Goal: Task Accomplishment & Management: Use online tool/utility

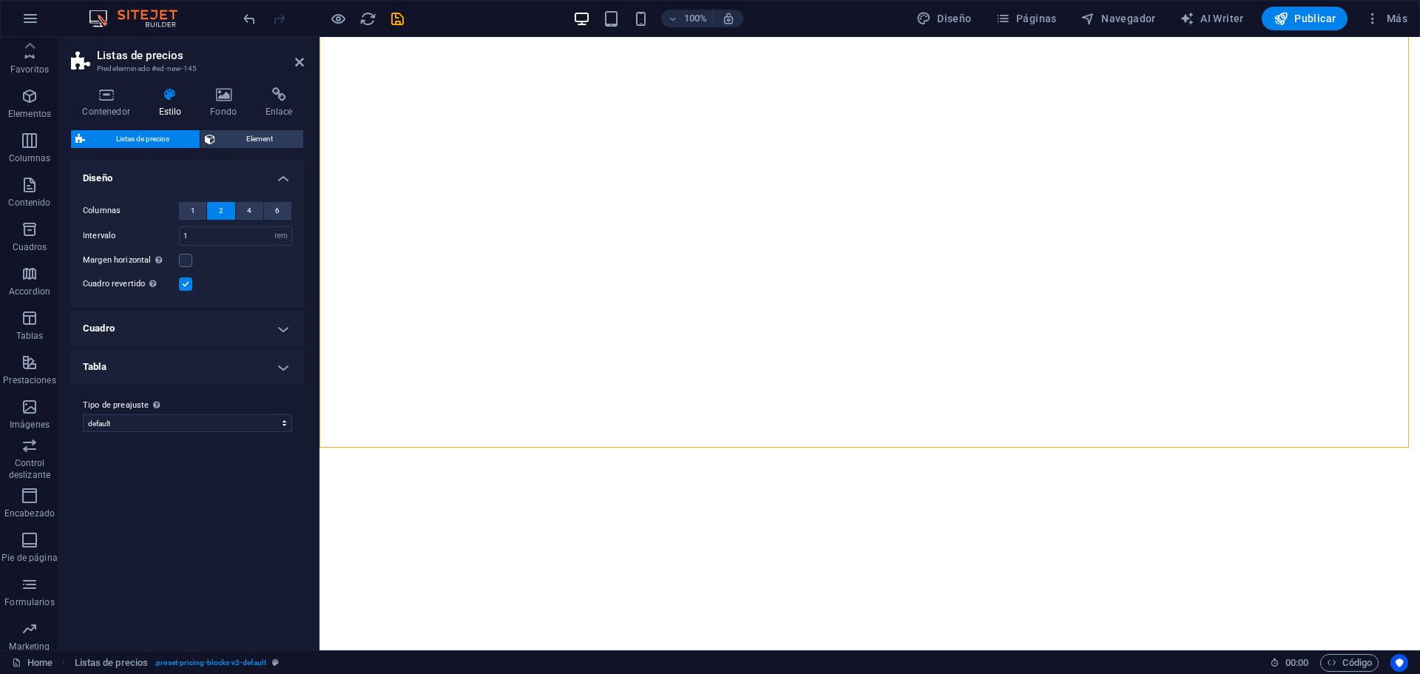
select select "rem"
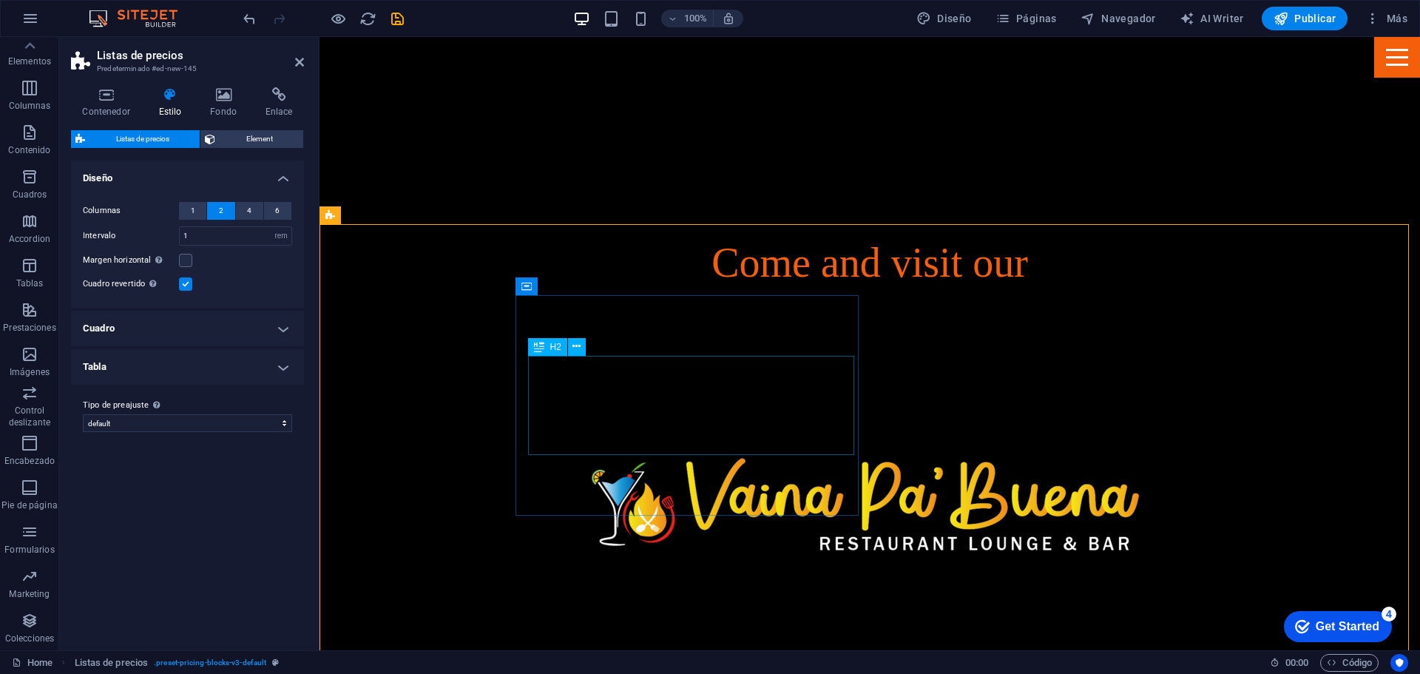
scroll to position [495, 0]
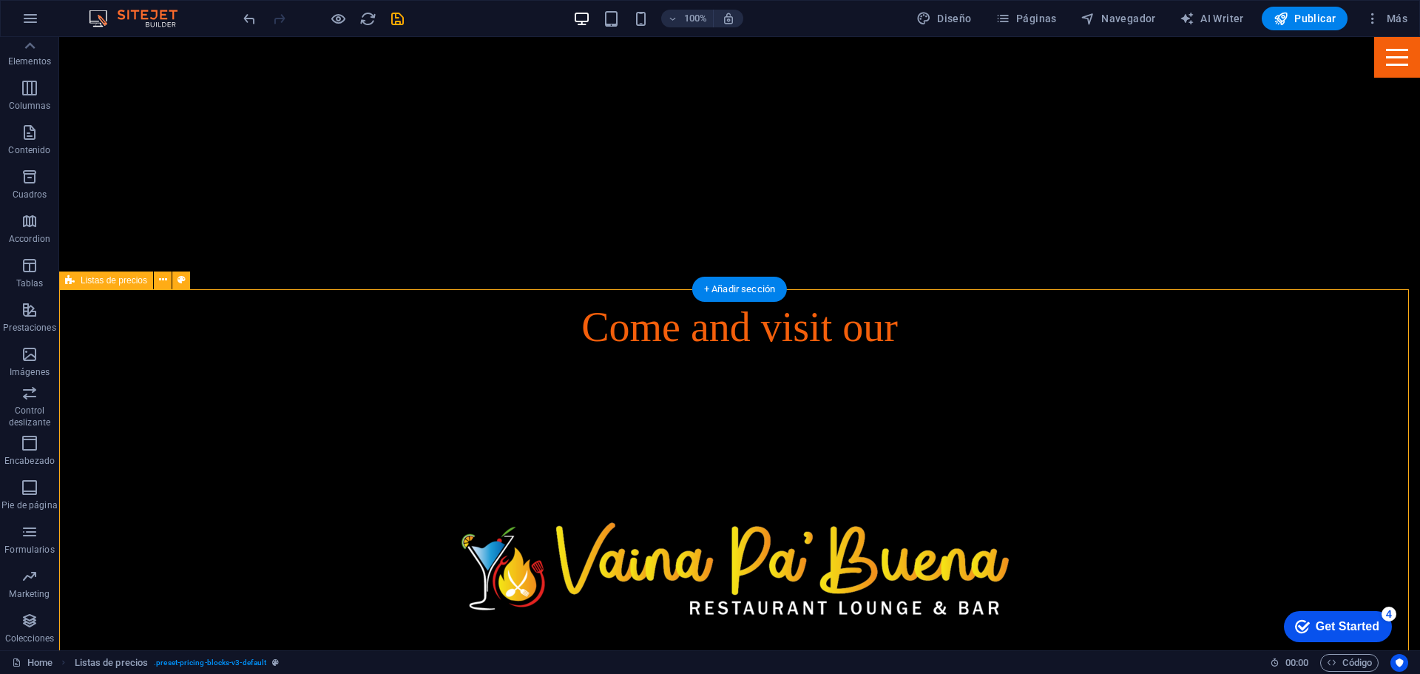
scroll to position [430, 0]
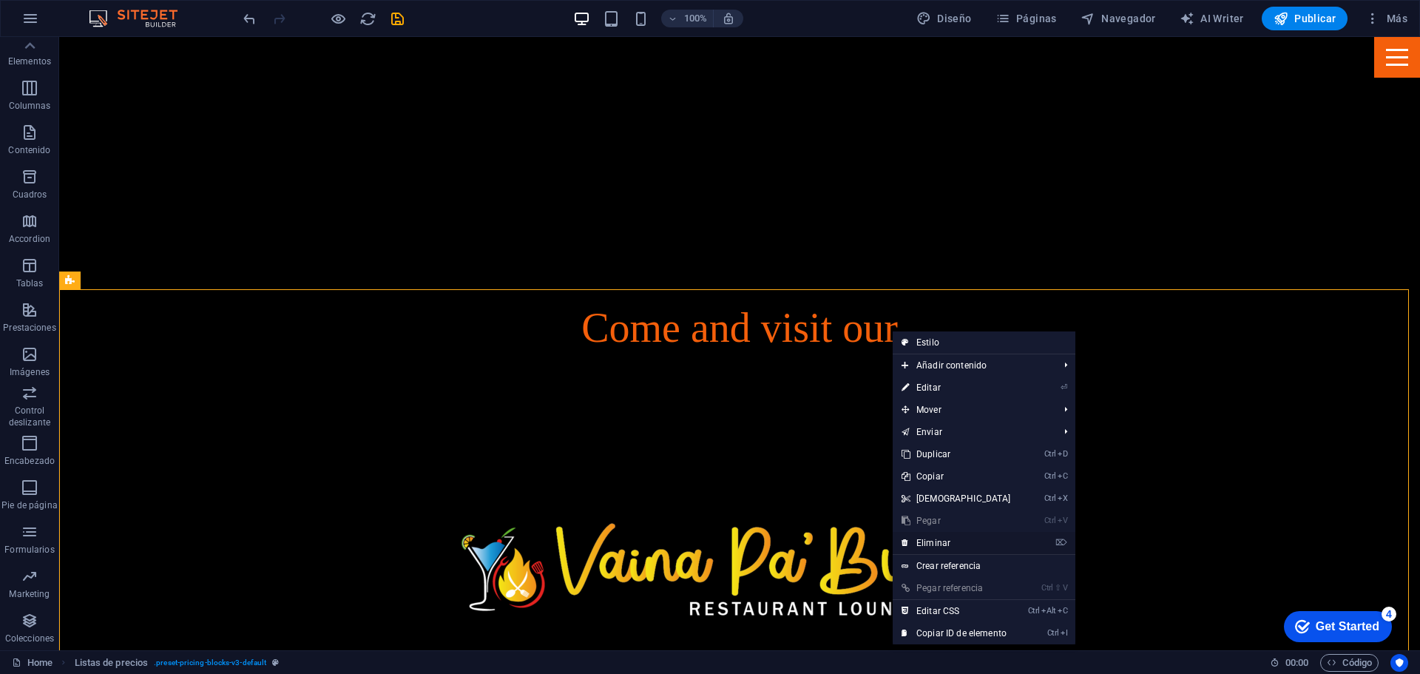
click at [966, 535] on link "⌦ Eliminar" at bounding box center [956, 543] width 127 height 22
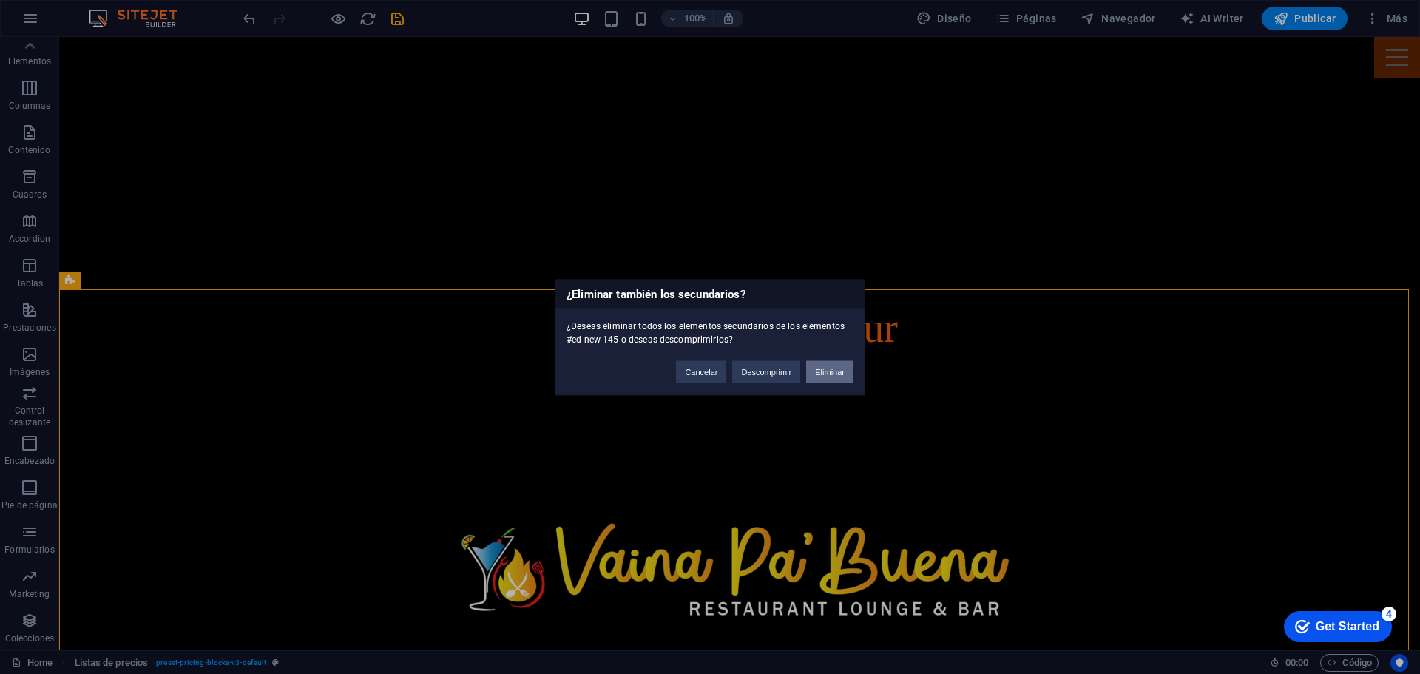
click at [825, 363] on button "Eliminar" at bounding box center [829, 371] width 47 height 22
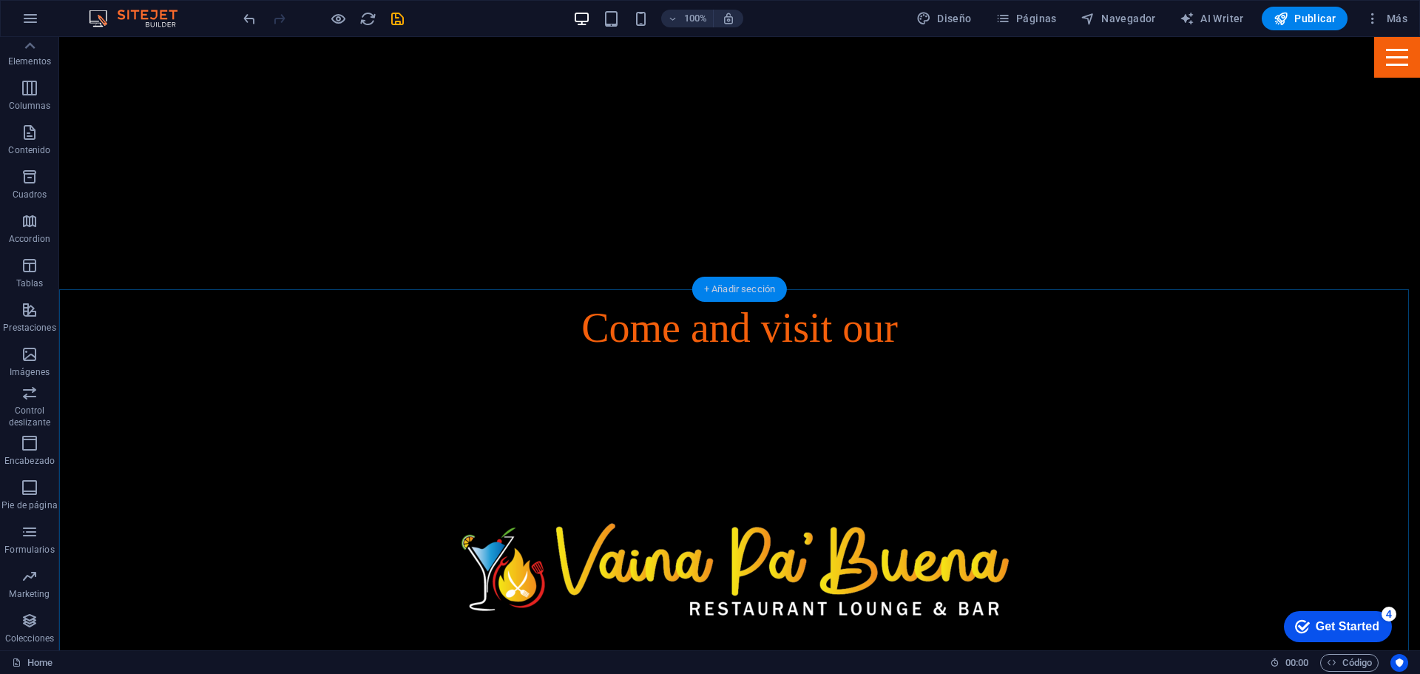
click at [741, 284] on div "+ Añadir sección" at bounding box center [739, 289] width 95 height 25
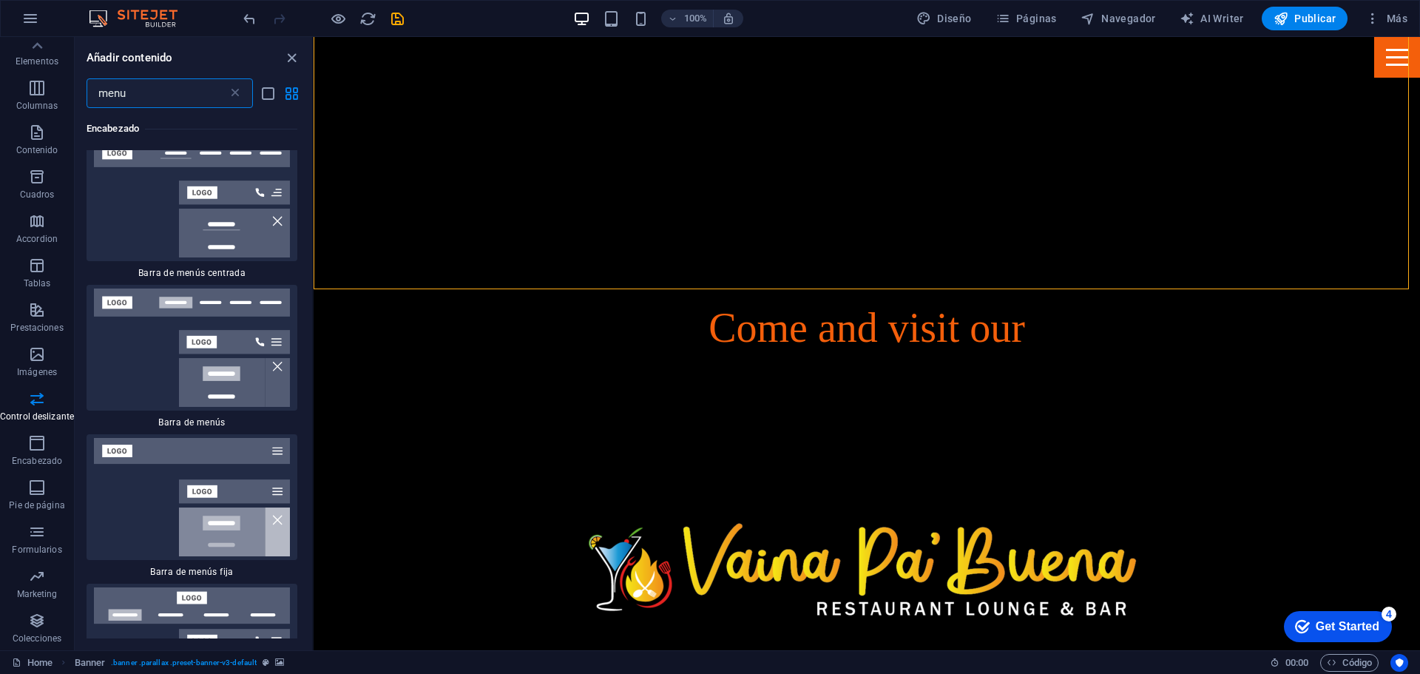
scroll to position [530, 0]
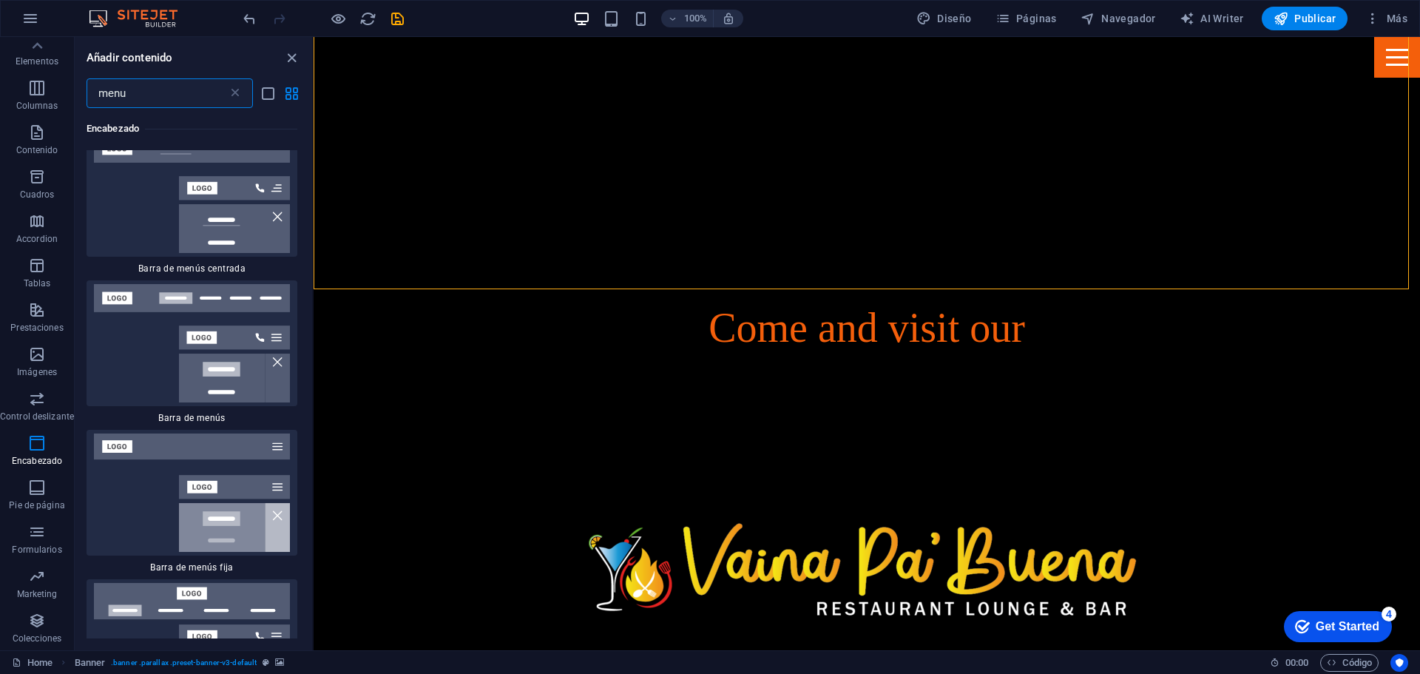
drag, startPoint x: 173, startPoint y: 106, endPoint x: 185, endPoint y: 93, distance: 17.3
click at [185, 93] on input "menu" at bounding box center [157, 93] width 141 height 30
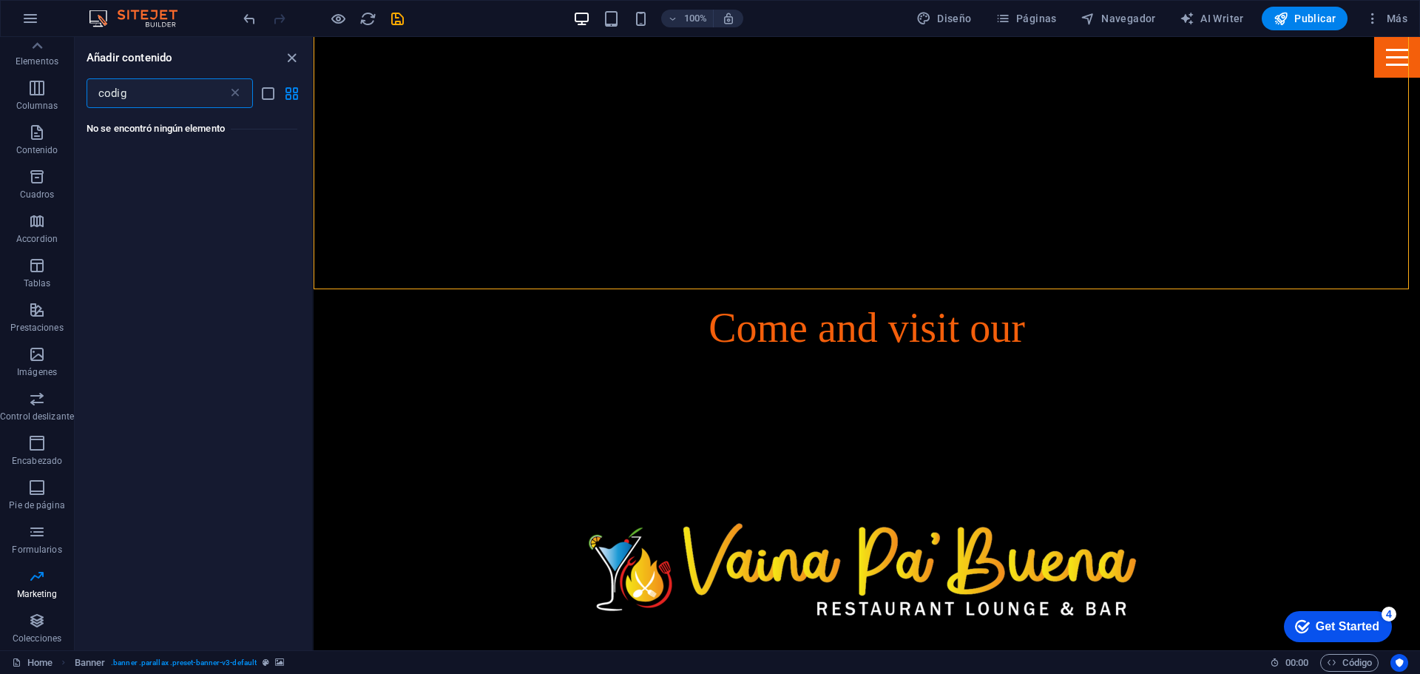
scroll to position [0, 0]
type input "c"
type input "htm"
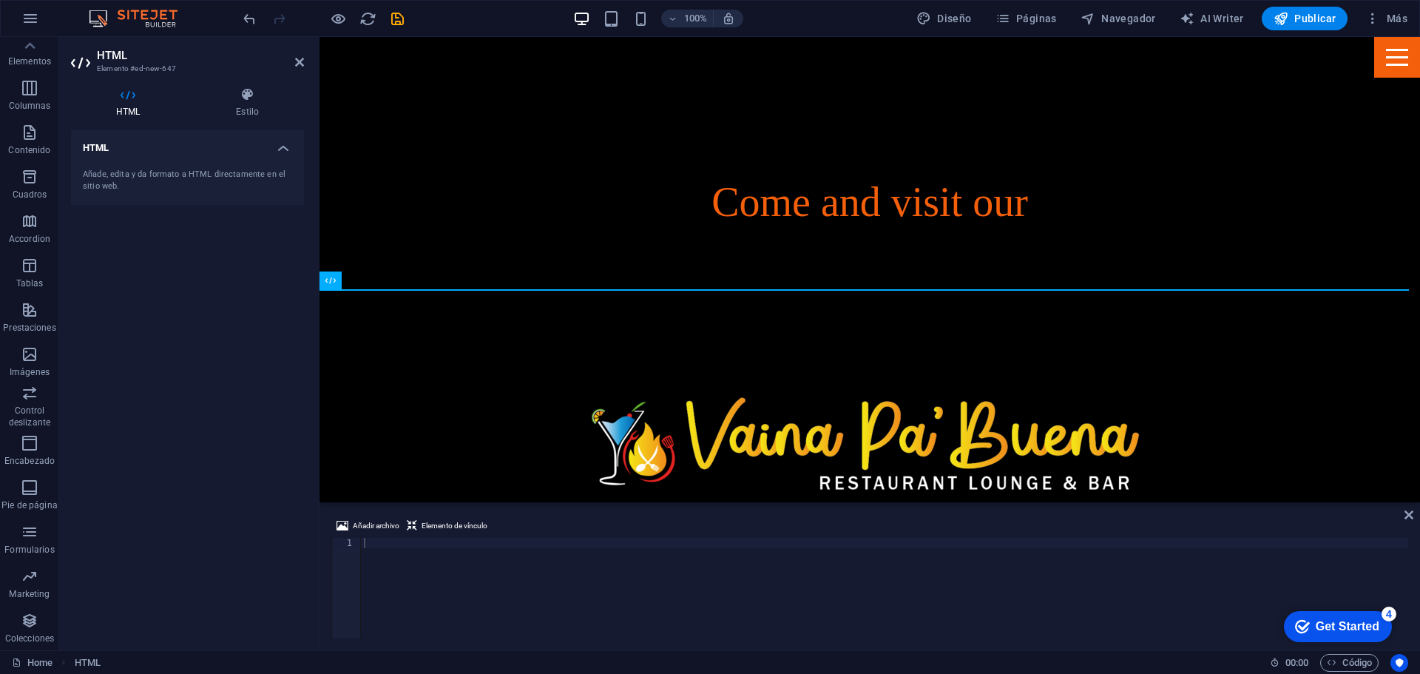
click at [223, 158] on div "Añade, edita y da formato a HTML directamente en el sitio web." at bounding box center [187, 181] width 233 height 48
click at [495, 596] on div at bounding box center [884, 598] width 1047 height 121
paste textarea "</HTML>"
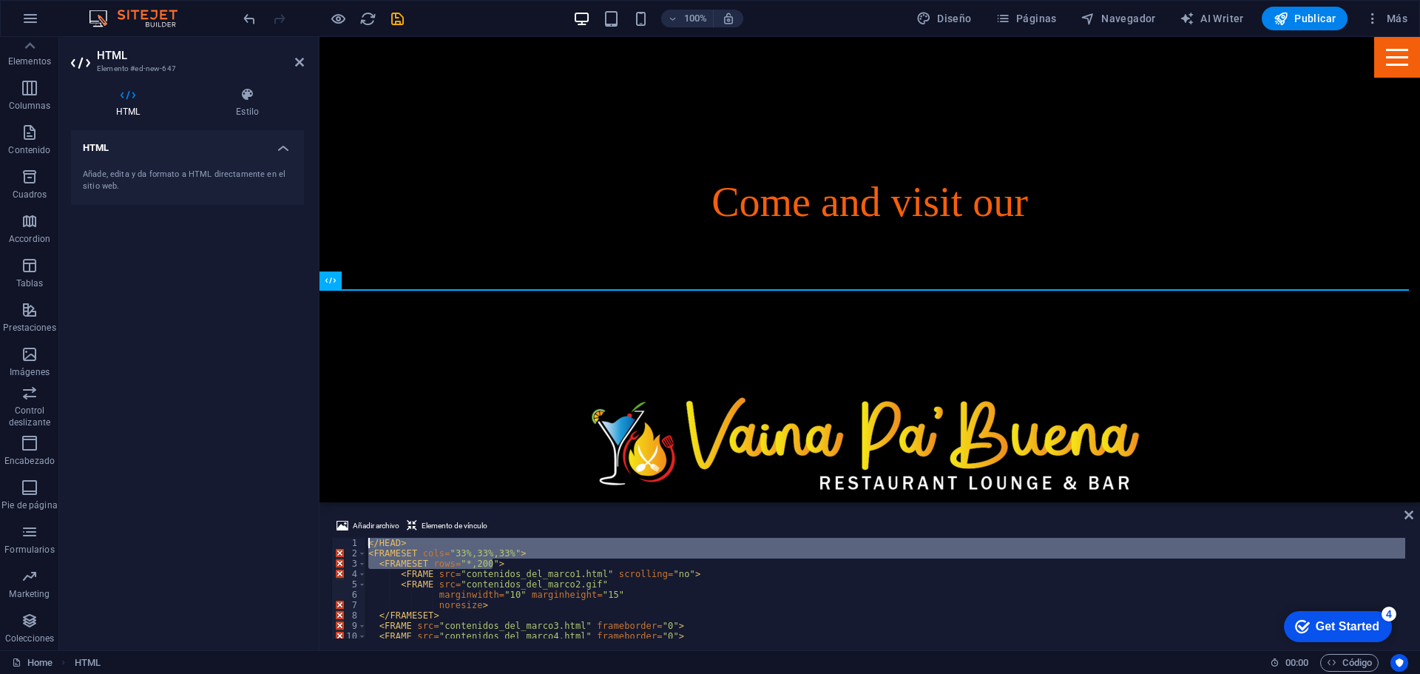
drag, startPoint x: 541, startPoint y: 560, endPoint x: 327, endPoint y: 535, distance: 215.1
click at [327, 535] on div "Añadir archivo Elemento de vínculo </HTML> 1 2 3 4 5 6 7 8 9 10 11 </ HEAD > < …" at bounding box center [870, 577] width 1101 height 145
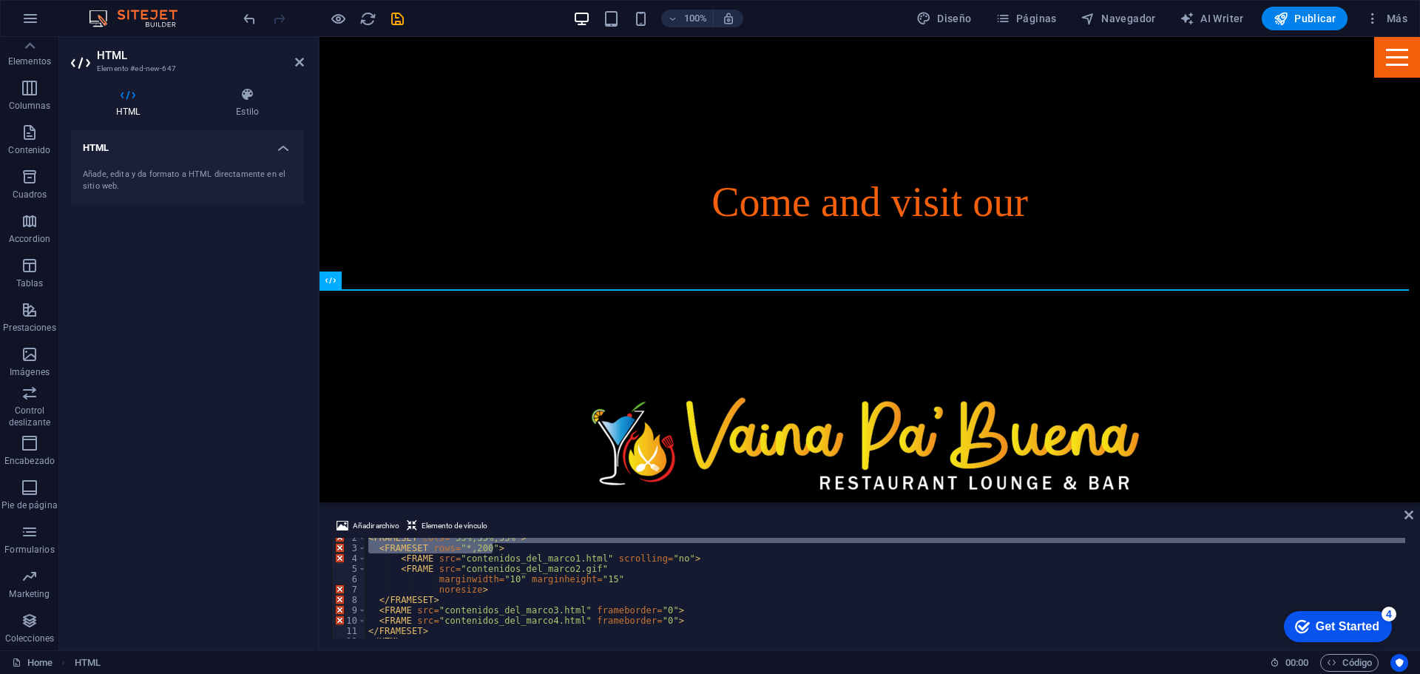
scroll to position [24, 0]
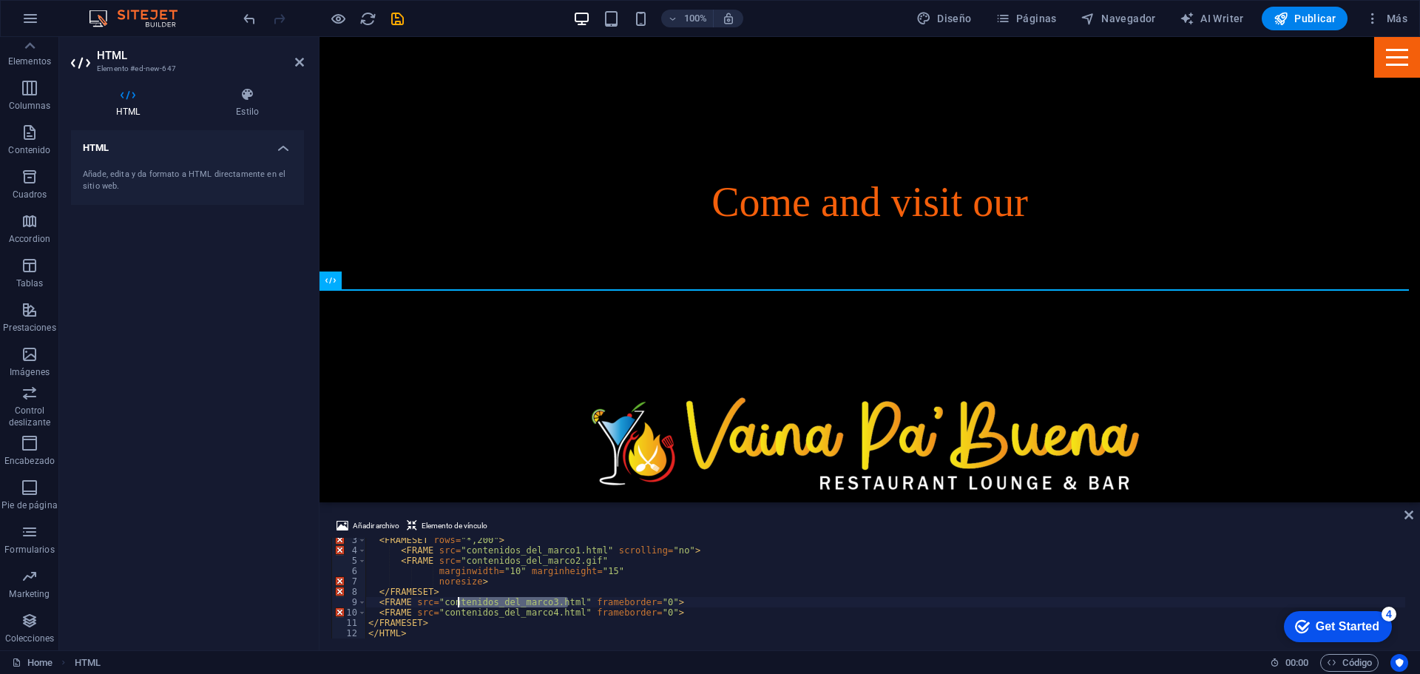
drag, startPoint x: 566, startPoint y: 601, endPoint x: 456, endPoint y: 606, distance: 109.6
click at [456, 606] on div "< FRAMESET rows = "*,200" > < FRAME src = "contenidos_del_marco1.html" scrollin…" at bounding box center [885, 595] width 1040 height 121
drag, startPoint x: 459, startPoint y: 550, endPoint x: 588, endPoint y: 553, distance: 128.7
click at [588, 553] on div "< FRAMESET rows = "*,200" > < FRAME src = "contenidos_del_marco1.html" scrollin…" at bounding box center [885, 595] width 1040 height 121
paste textarea "[URL][DOMAIN_NAME]"
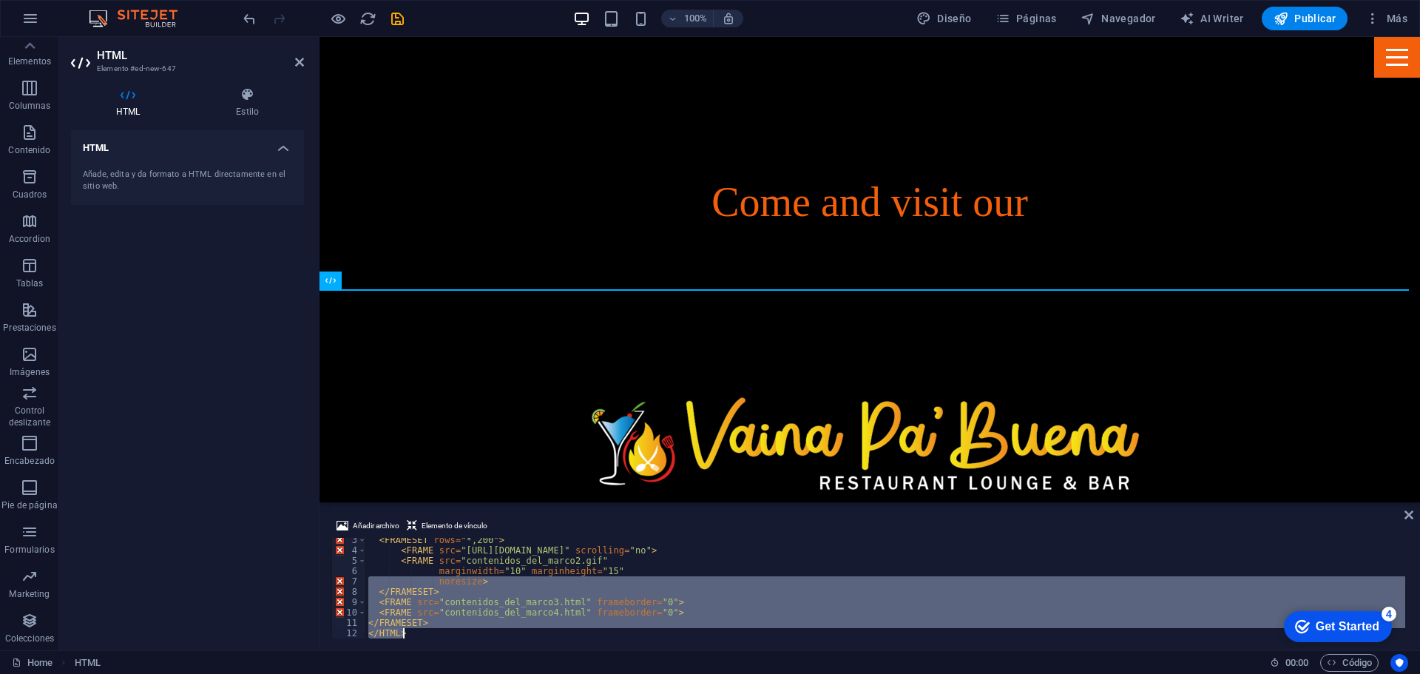
drag, startPoint x: 368, startPoint y: 584, endPoint x: 561, endPoint y: 668, distance: 210.4
click at [561, 650] on section "Favoritos Elementos Columnas Contenido Cuadros Accordion Tablas Prestaciones Im…" at bounding box center [710, 343] width 1420 height 613
click at [481, 638] on div "< FRAMESET rows = "*,200" > < FRAME src = "[URL][DOMAIN_NAME]" scrolling = "no"…" at bounding box center [885, 588] width 1040 height 101
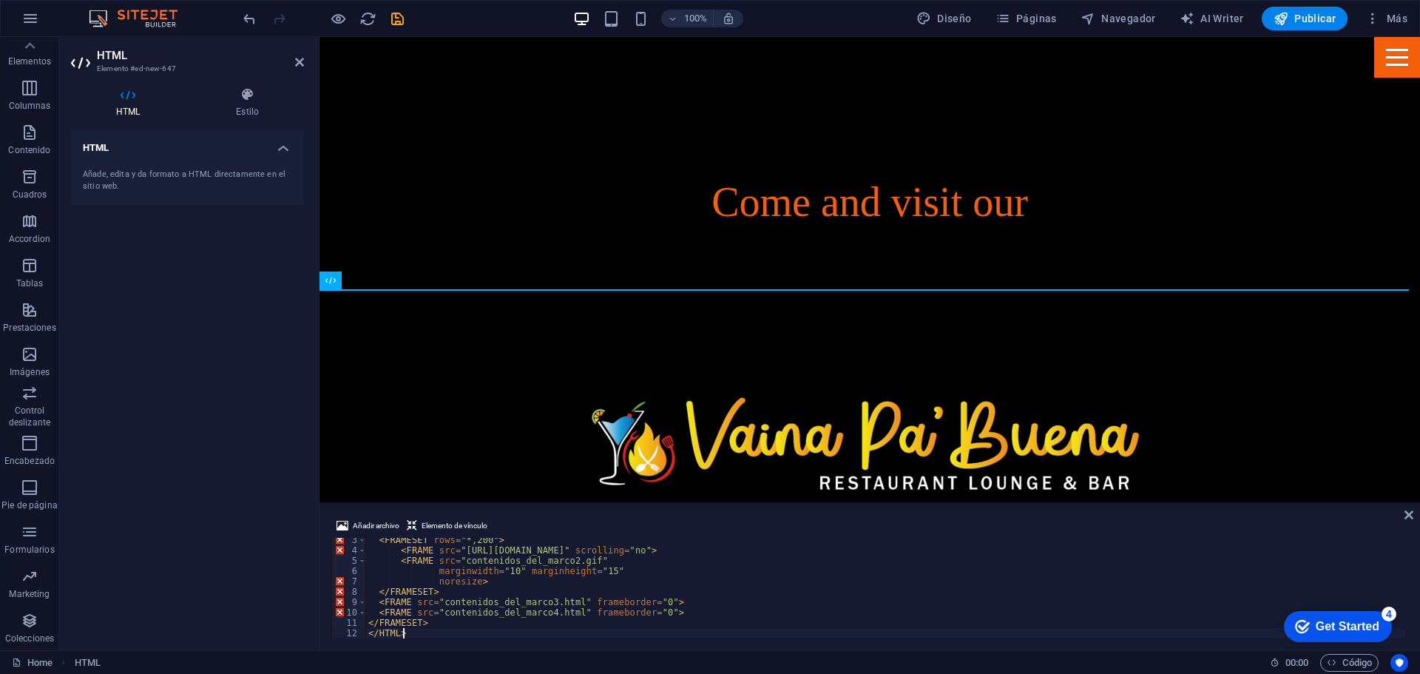
click at [445, 632] on div "< FRAMESET rows = "*,200" > < FRAME src = "[URL][DOMAIN_NAME]" scrolling = "no"…" at bounding box center [885, 595] width 1040 height 121
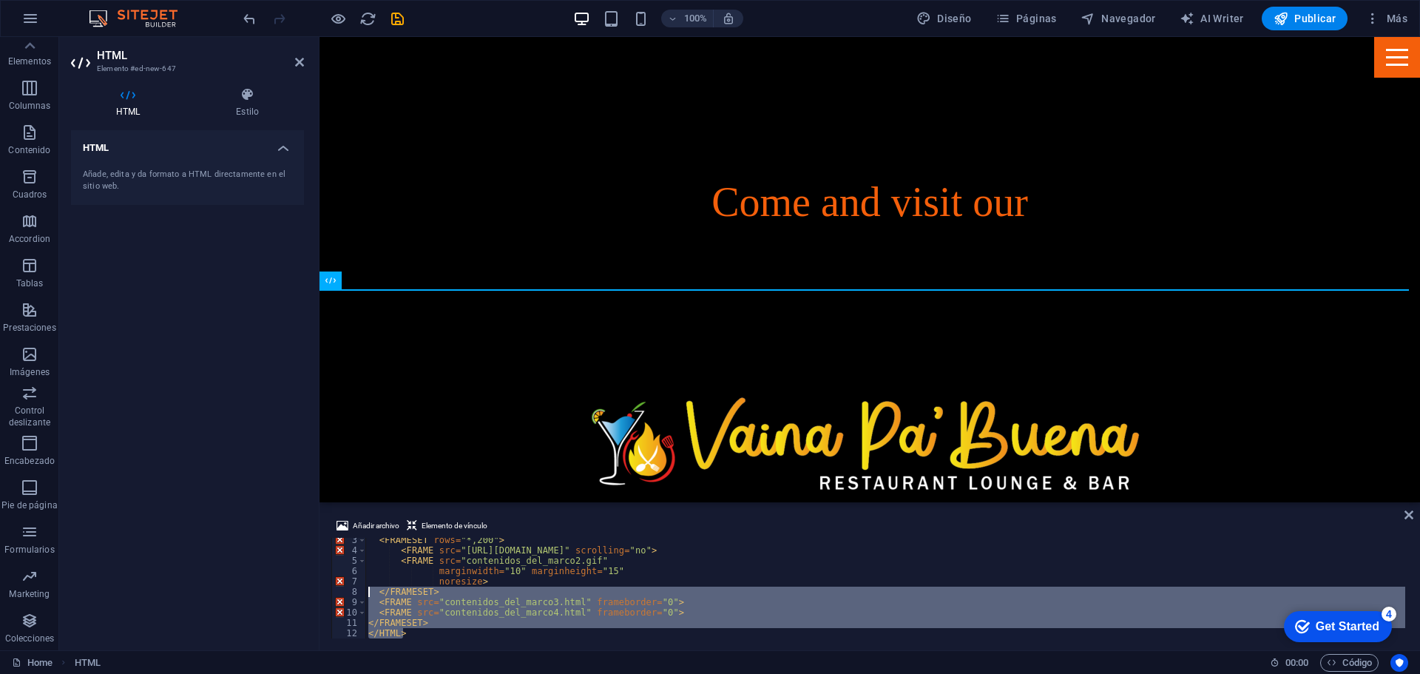
drag, startPoint x: 445, startPoint y: 632, endPoint x: 368, endPoint y: 593, distance: 86.0
click at [368, 593] on div "< FRAMESET rows = "*,200" > < FRAME src = "[URL][DOMAIN_NAME]" scrolling = "no"…" at bounding box center [885, 595] width 1040 height 121
click at [377, 603] on div "< FRAMESET rows = "*,200" > < FRAME src = "[URL][DOMAIN_NAME]" scrolling = "no"…" at bounding box center [885, 588] width 1040 height 101
type textarea "<FRAME src="contenidos_del_marco3.html" frameborder="0"> <FRAME src="contenidos…"
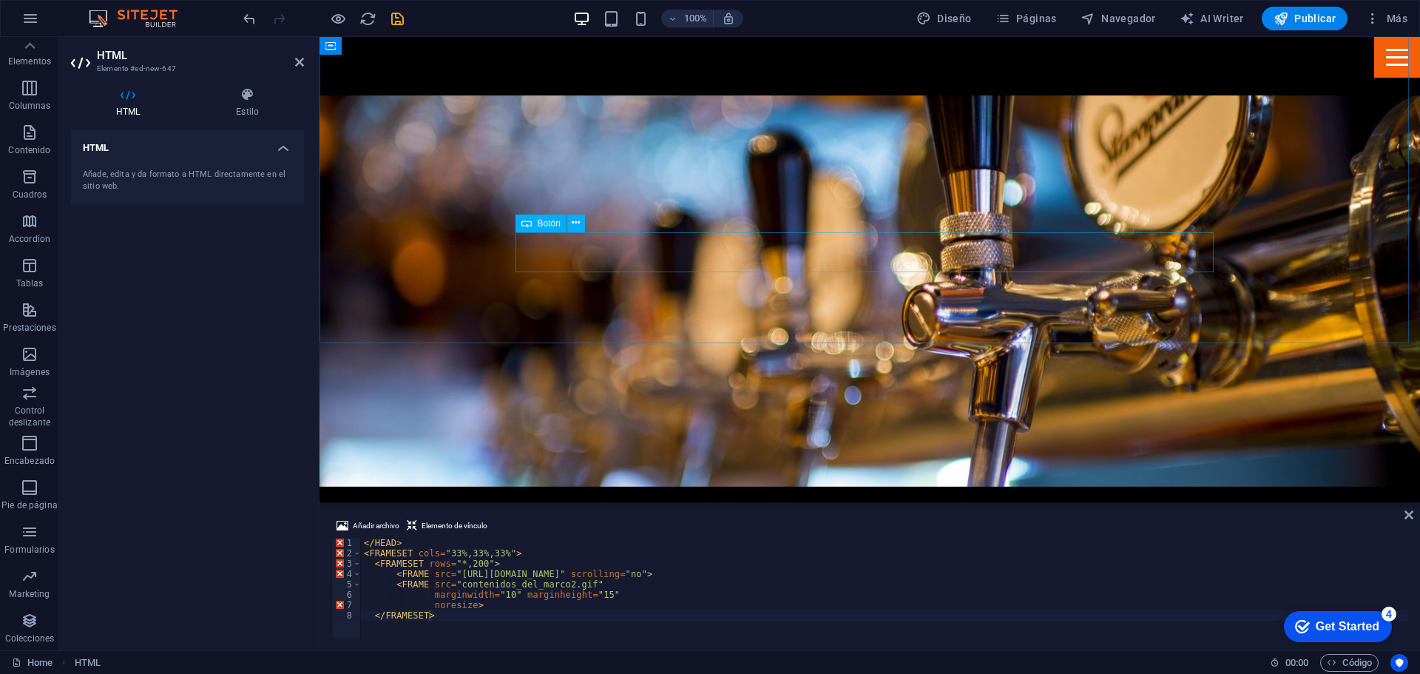
scroll to position [1104, 0]
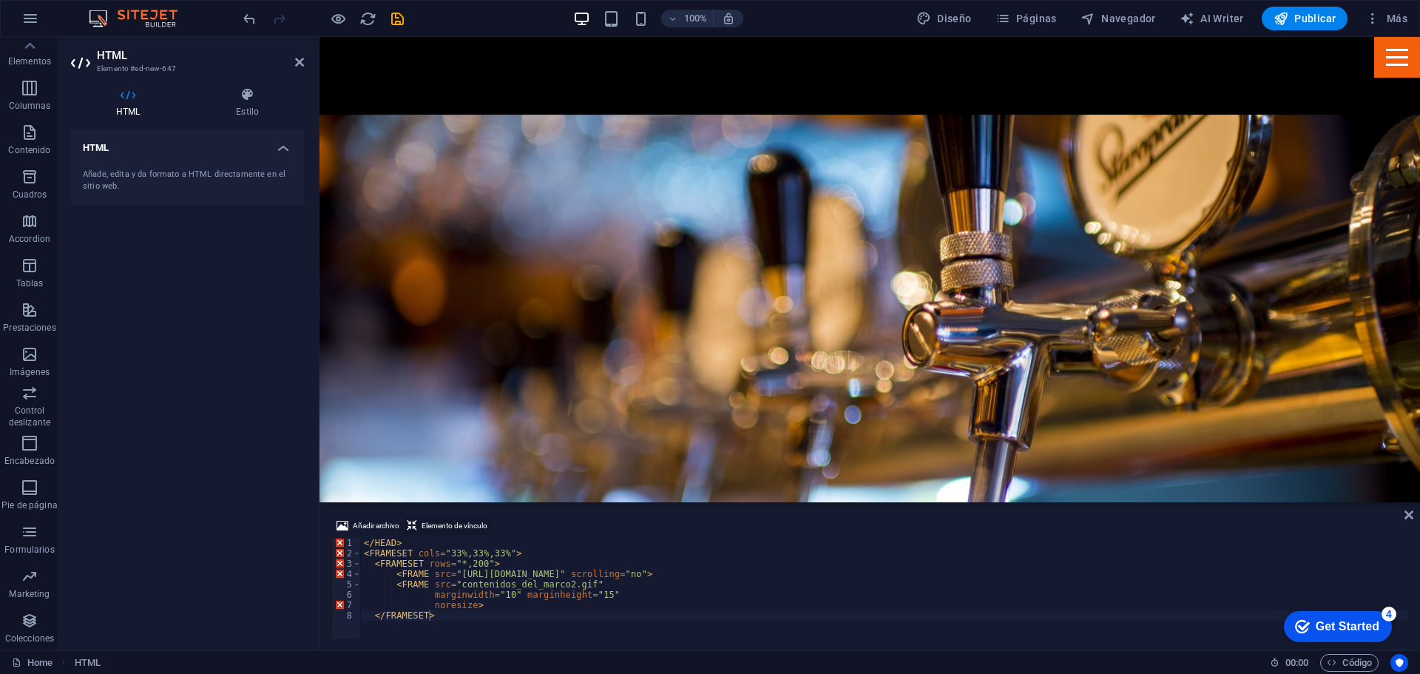
click at [433, 526] on span "Elemento de vínculo" at bounding box center [455, 526] width 66 height 18
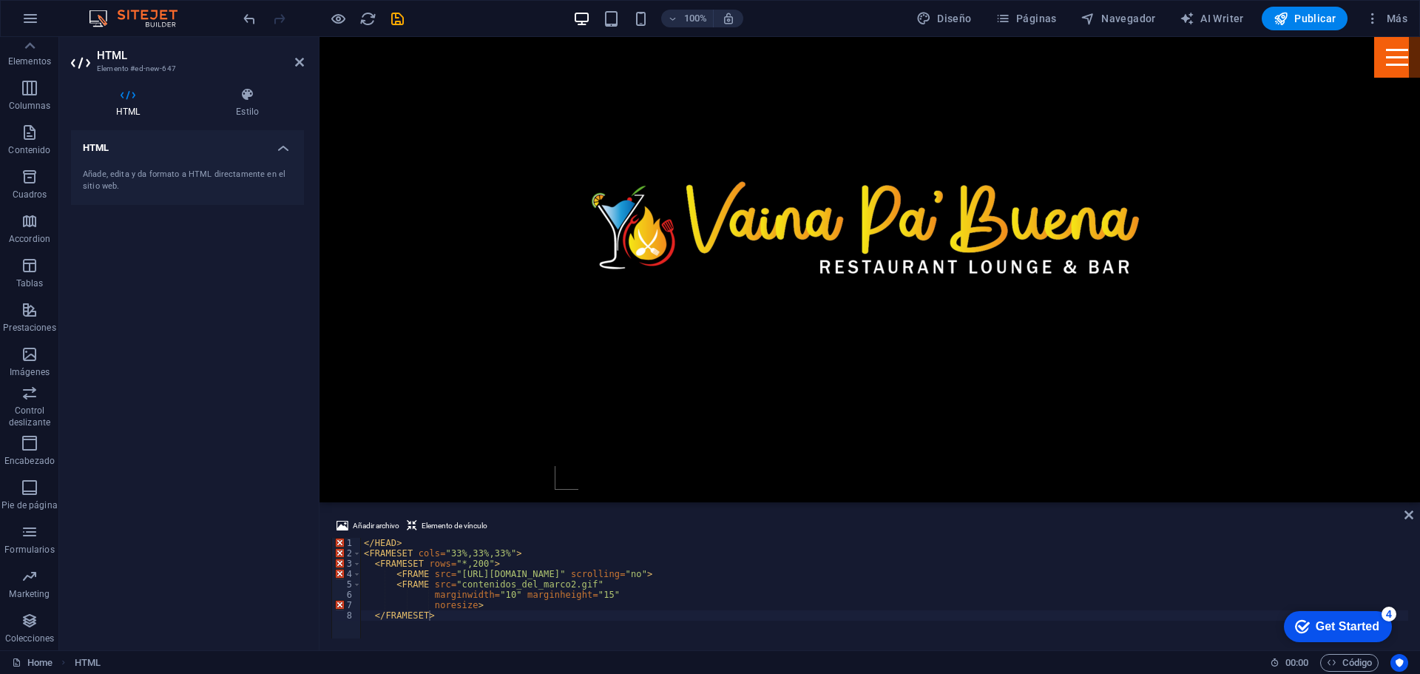
scroll to position [623, 0]
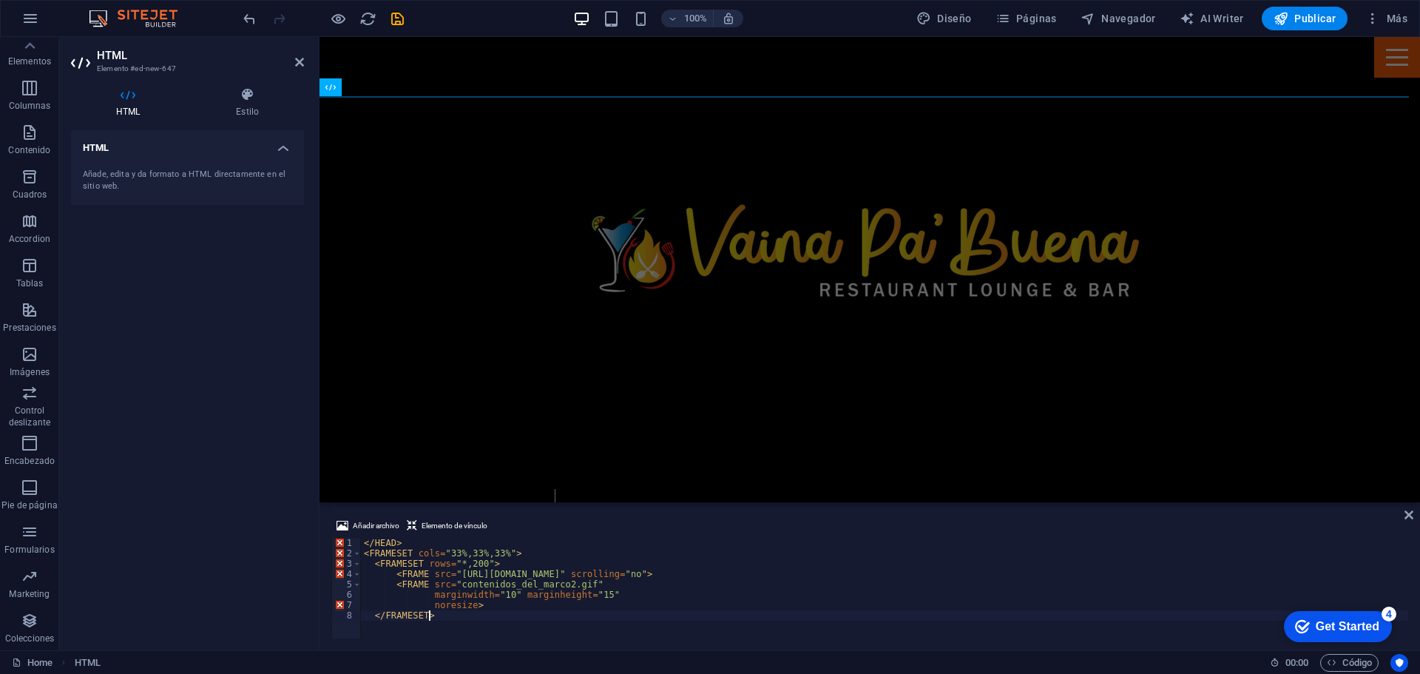
click at [469, 623] on div "</ HEAD > < FRAMESET cols = "33%,33%,33%" > < FRAMESET rows = "*,200" > < FRAME…" at bounding box center [884, 598] width 1047 height 121
drag, startPoint x: 595, startPoint y: 581, endPoint x: 362, endPoint y: 581, distance: 233.0
click at [362, 581] on div "</ HEAD > < FRAMESET cols = "33%,33%,33%" > < FRAMESET rows = "*,200" > < FRAME…" at bounding box center [884, 598] width 1047 height 121
type textarea "<FRAME src="contenidos_del_marco2.gif""
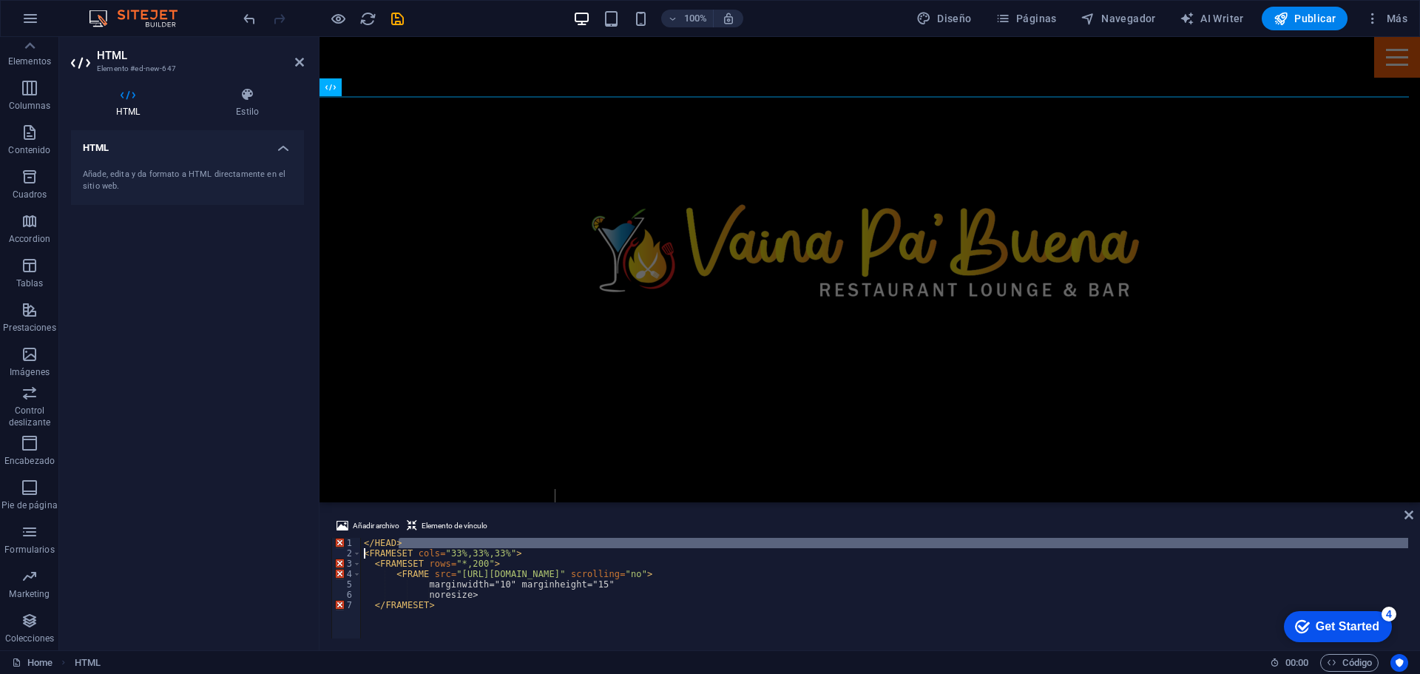
drag, startPoint x: 532, startPoint y: 546, endPoint x: 378, endPoint y: 549, distance: 153.9
click at [378, 549] on div "</ HEAD > < FRAMESET cols = "33%,33%,33%" > < FRAMESET rows = "*,200" > < FRAME…" at bounding box center [884, 598] width 1047 height 121
click at [378, 549] on div "</ HEAD > < FRAMESET cols = "33%,33%,33%" > < FRAMESET rows = "*,200" > < FRAME…" at bounding box center [884, 588] width 1047 height 101
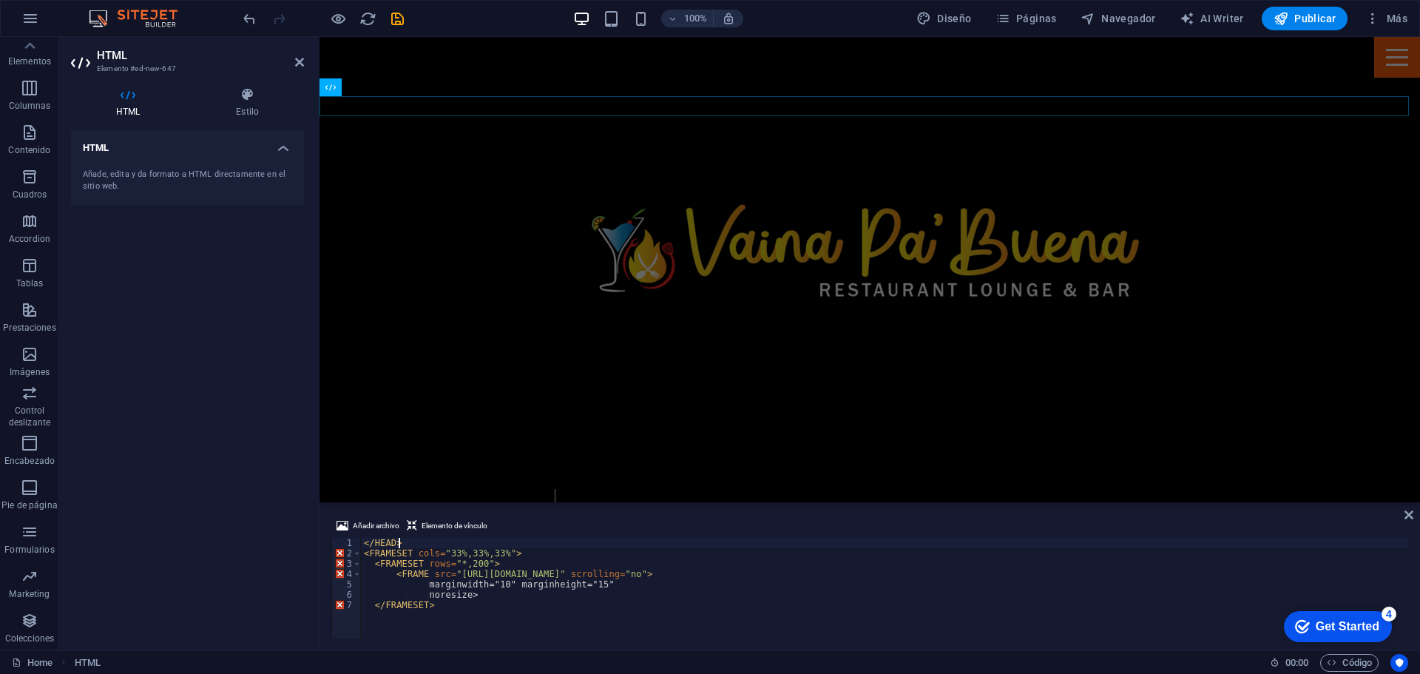
click at [586, 547] on div "</ HEAD > < FRAMESET cols = "33%,33%,33%" > < FRAMESET rows = "*,200" > < FRAME…" at bounding box center [884, 598] width 1047 height 121
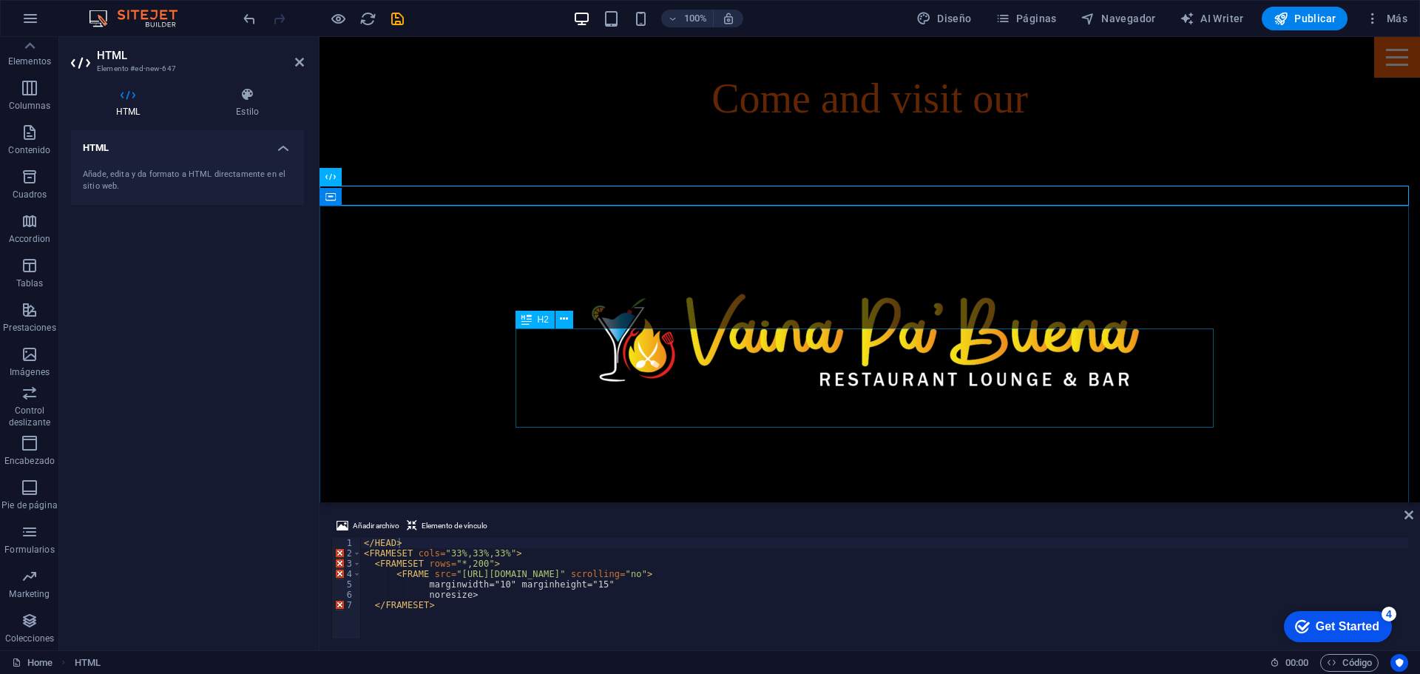
scroll to position [533, 0]
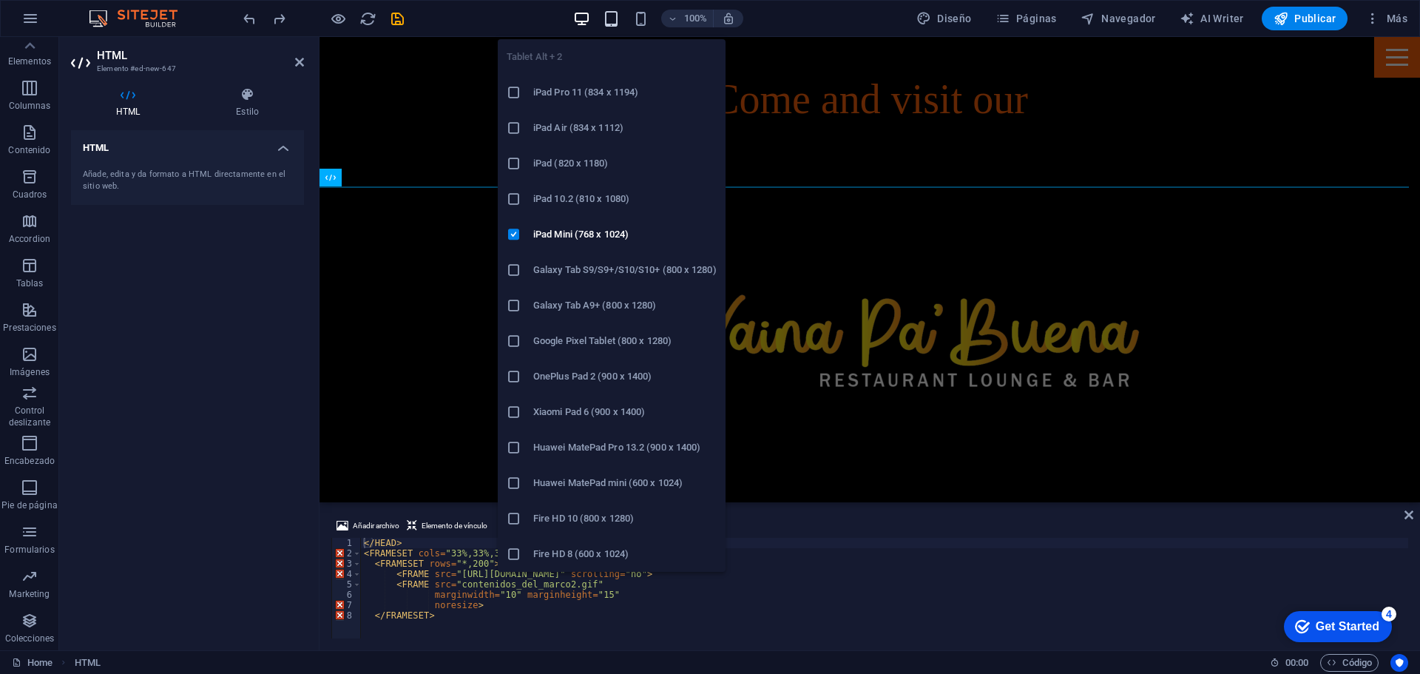
click at [619, 24] on icon "button" at bounding box center [611, 18] width 17 height 17
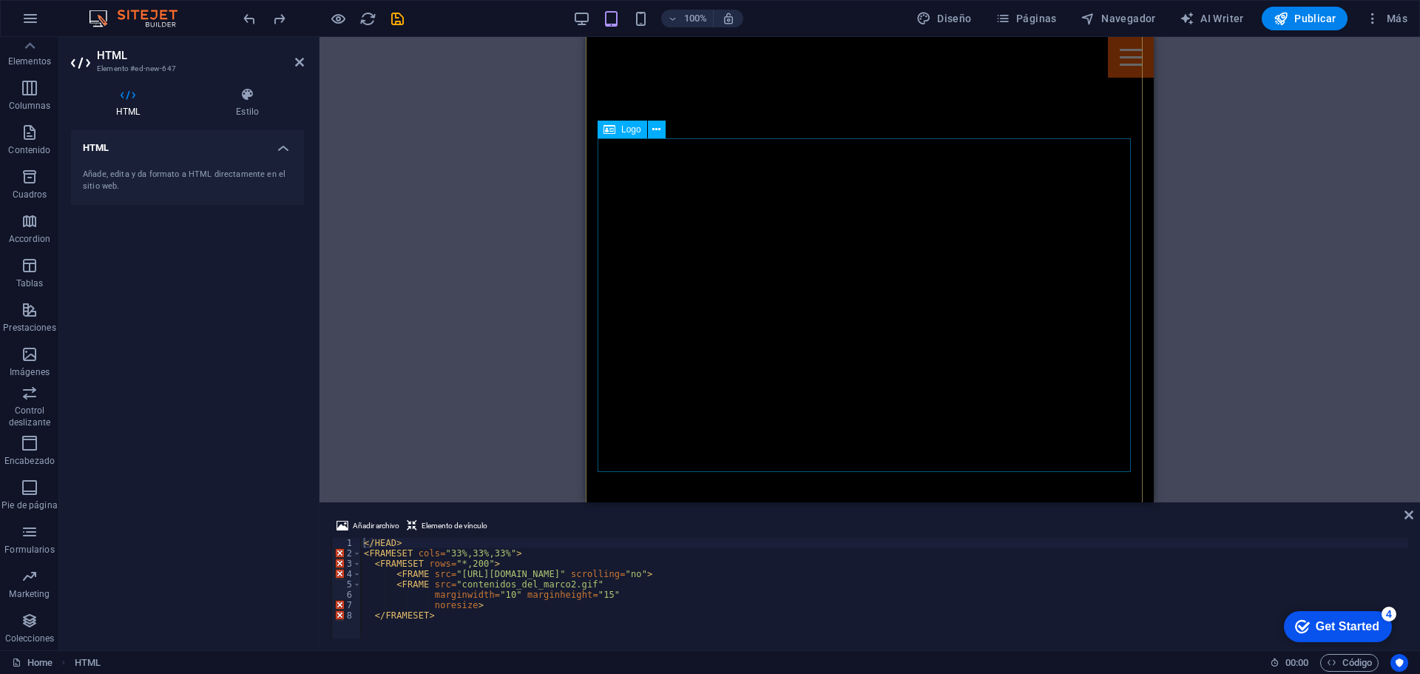
scroll to position [27, 0]
type textarea "<FRAMESET cols="33%,33%,33%">"
drag, startPoint x: 522, startPoint y: 552, endPoint x: 362, endPoint y: 554, distance: 160.5
click at [362, 554] on div "</ HEAD > < FRAMESET cols = "33%,33%,33%" > < FRAMESET rows = "*,200" > < FRAME…" at bounding box center [884, 598] width 1047 height 121
type textarea "<"
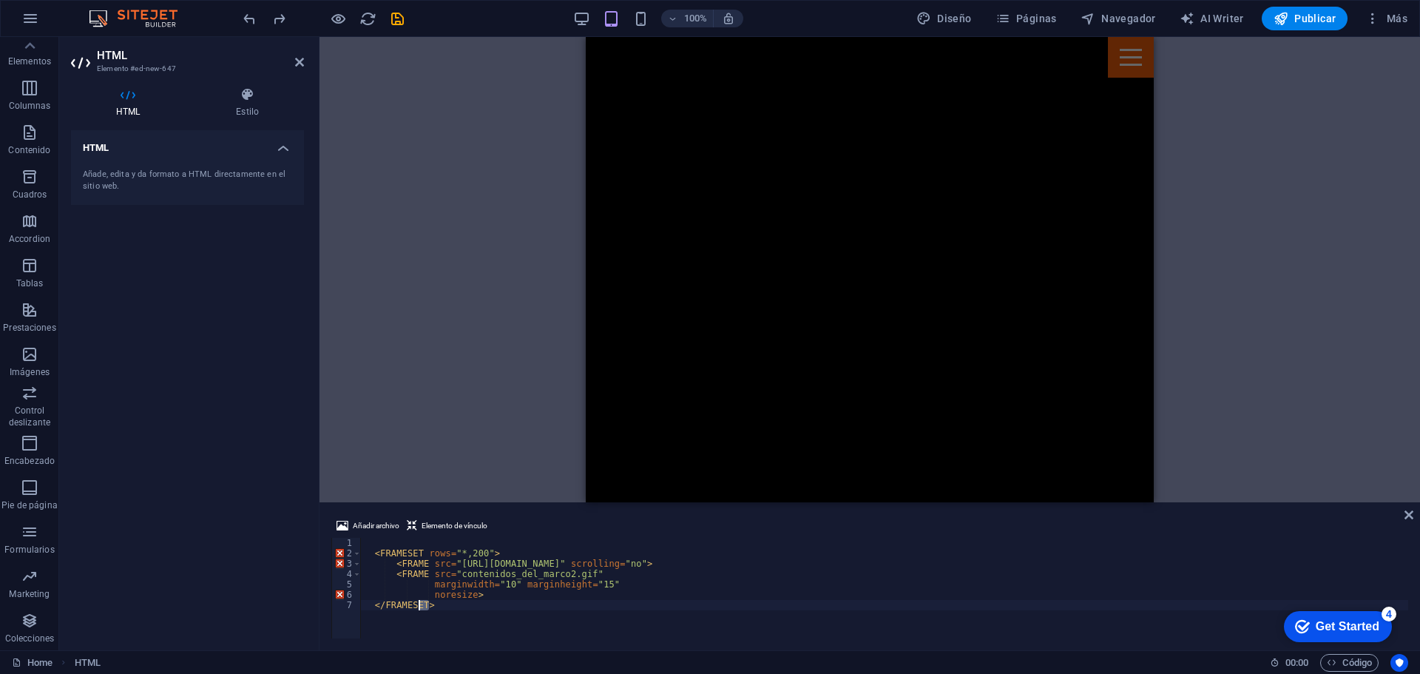
drag, startPoint x: 515, startPoint y: 615, endPoint x: 261, endPoint y: 519, distance: 271.3
click at [261, 519] on div "HTML Elemento #ed-new-647 HTML Estilo HTML Añade, edita y da formato a HTML dir…" at bounding box center [739, 343] width 1361 height 613
type textarea "<FRAMESET rows="*,200">"
paste textarea "</html>"
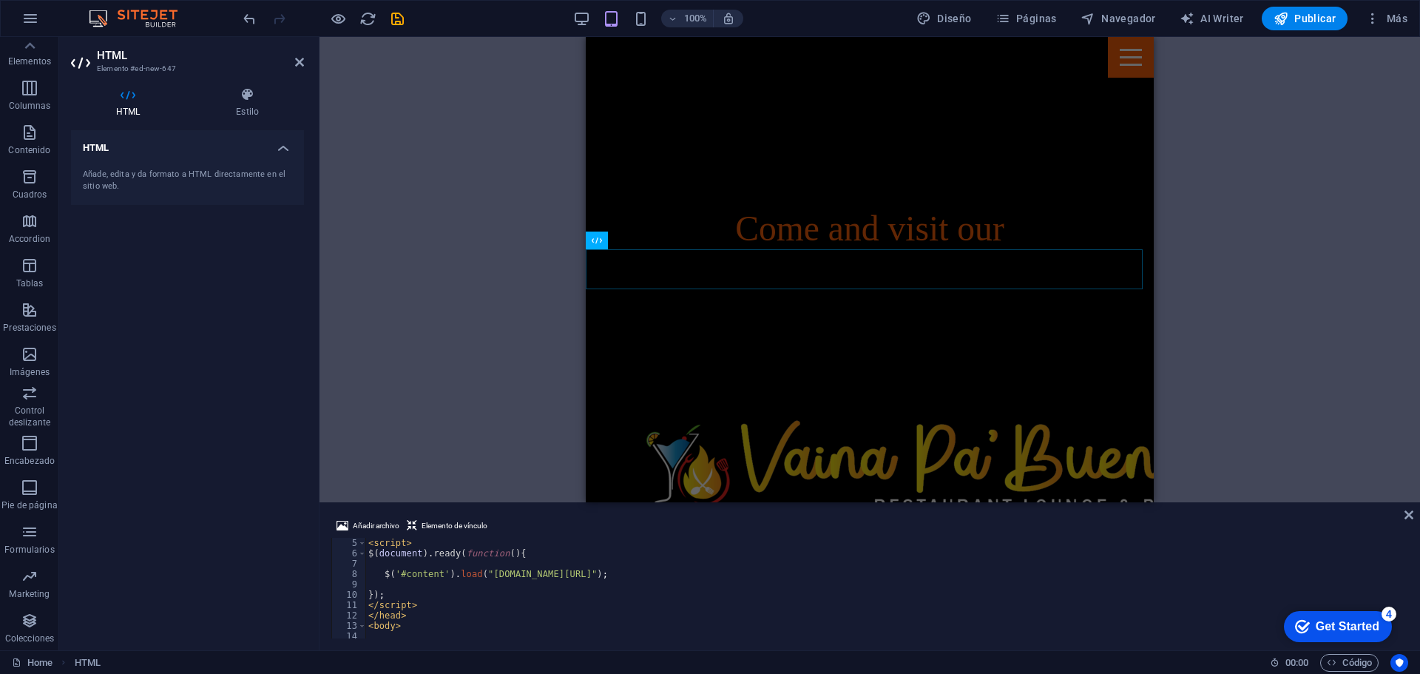
scroll to position [0, 0]
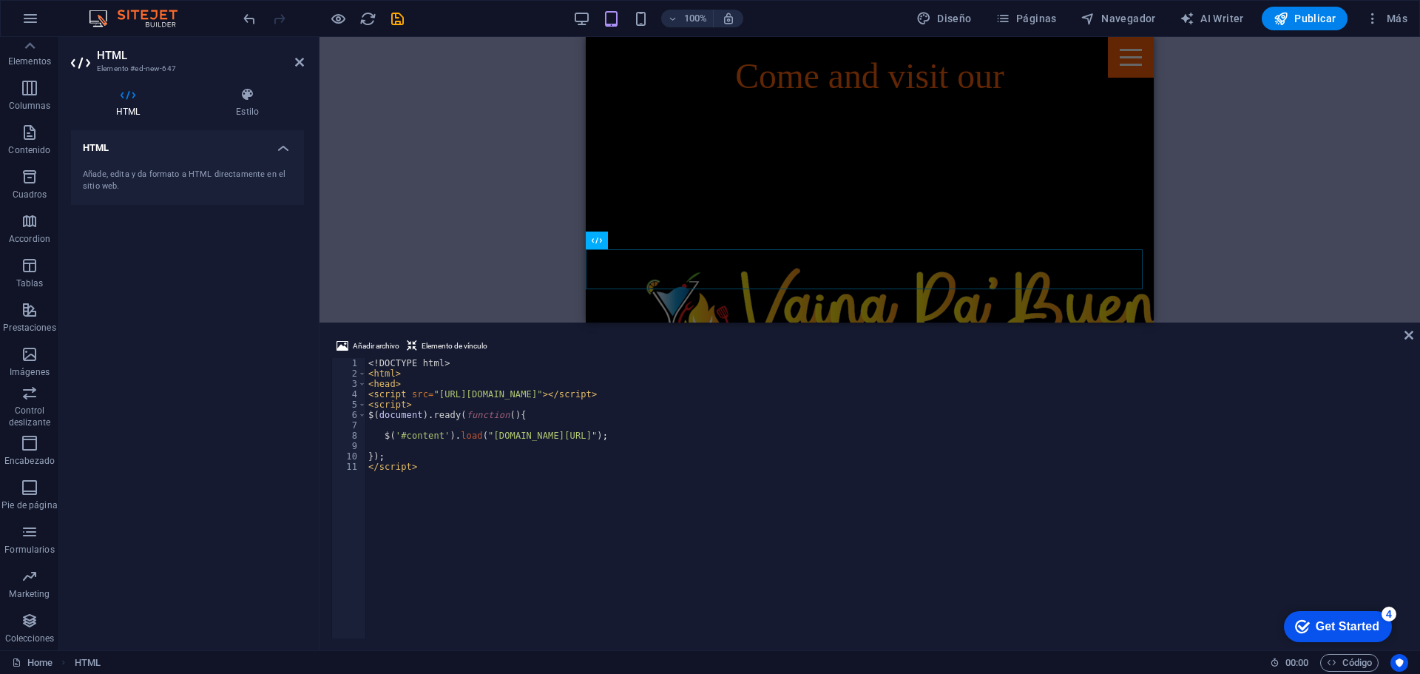
drag, startPoint x: 512, startPoint y: 503, endPoint x: 528, endPoint y: 322, distance: 181.9
click at [528, 322] on div "H3 Banner Banner Contenedor Separador Banner Logo Indicador de desplazamiento H…" at bounding box center [870, 343] width 1101 height 613
drag, startPoint x: 485, startPoint y: 438, endPoint x: 577, endPoint y: 439, distance: 91.7
click at [577, 439] on div "<! DOCTYPE html > < html > < head > < script src = "[URL][DOMAIN_NAME]" > </ sc…" at bounding box center [886, 509] width 1043 height 300
paste textarea "[URL][DOMAIN_NAME]"
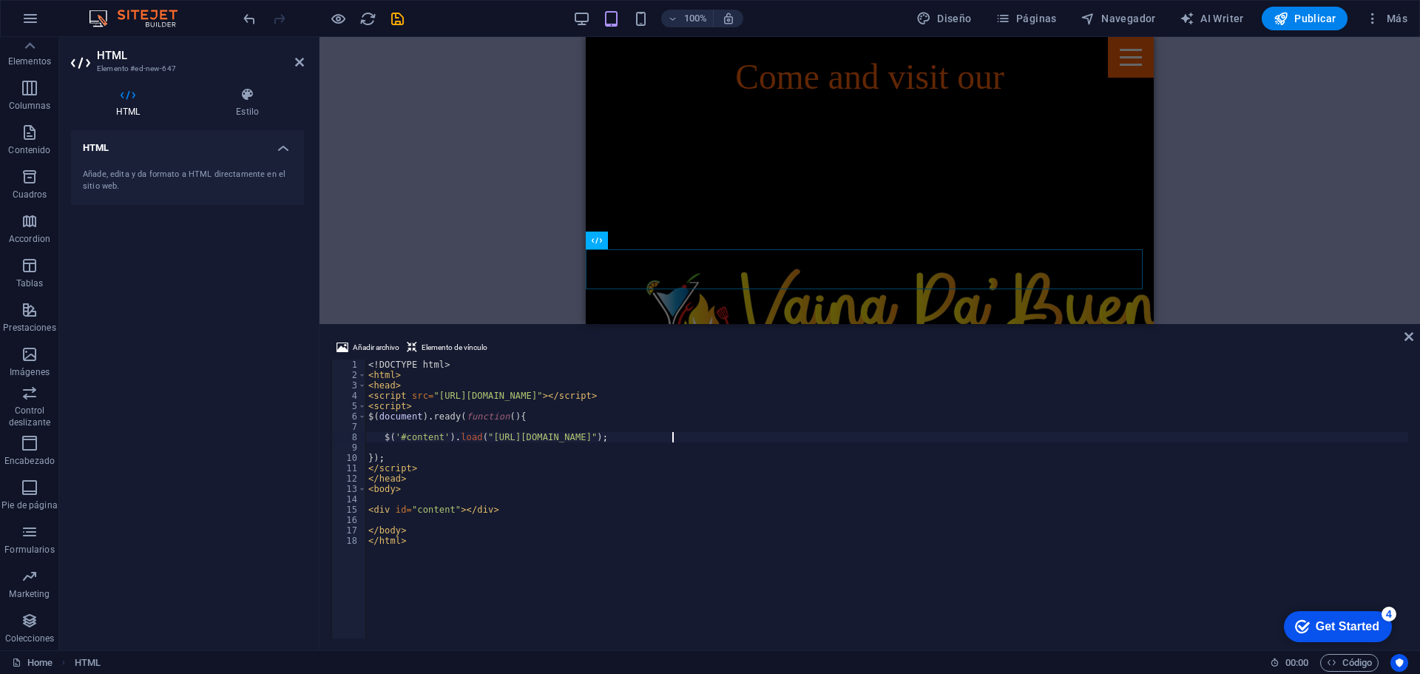
click at [416, 600] on div "<! DOCTYPE html > < html > < head > < script src = "[URL][DOMAIN_NAME]" > </ sc…" at bounding box center [886, 509] width 1043 height 300
click at [234, 531] on div "HTML Añade, edita y da formato a HTML directamente en el sitio web." at bounding box center [187, 384] width 233 height 508
click at [1390, 611] on div "4" at bounding box center [1389, 613] width 15 height 15
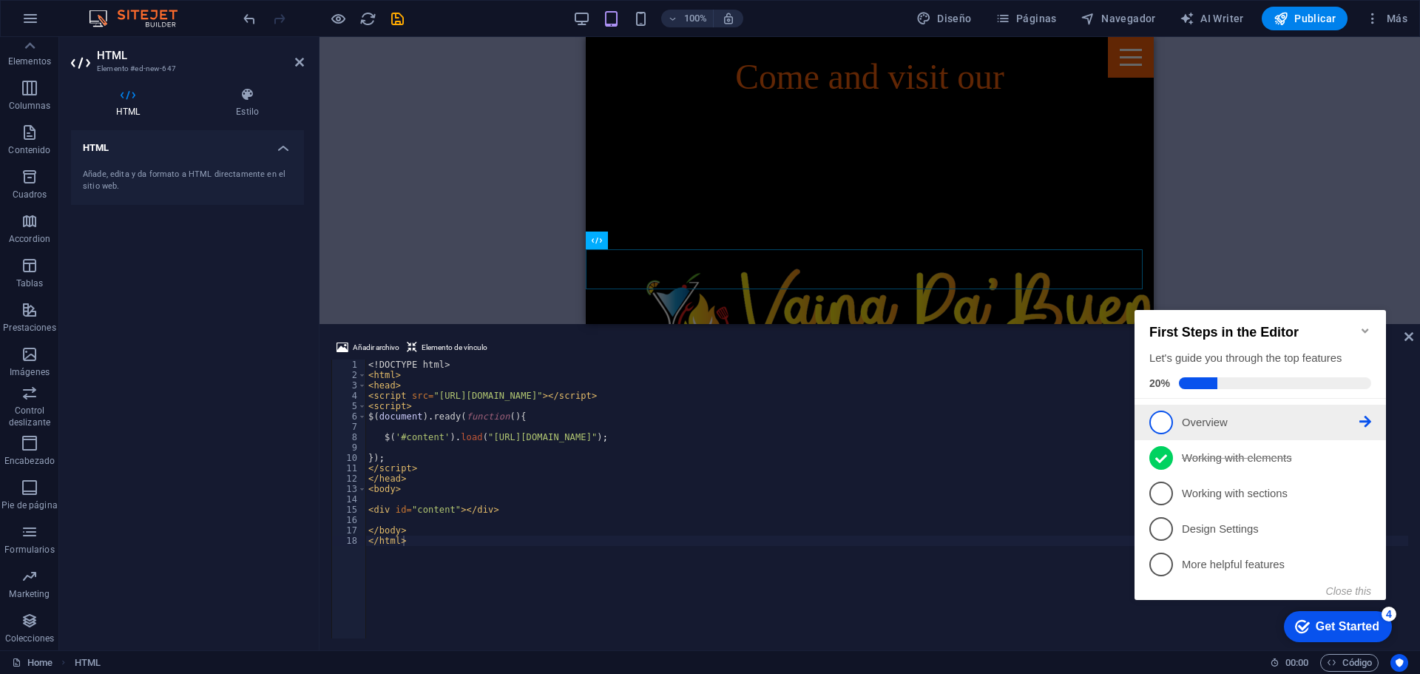
click at [1231, 417] on p "Overview - incomplete" at bounding box center [1271, 423] width 178 height 16
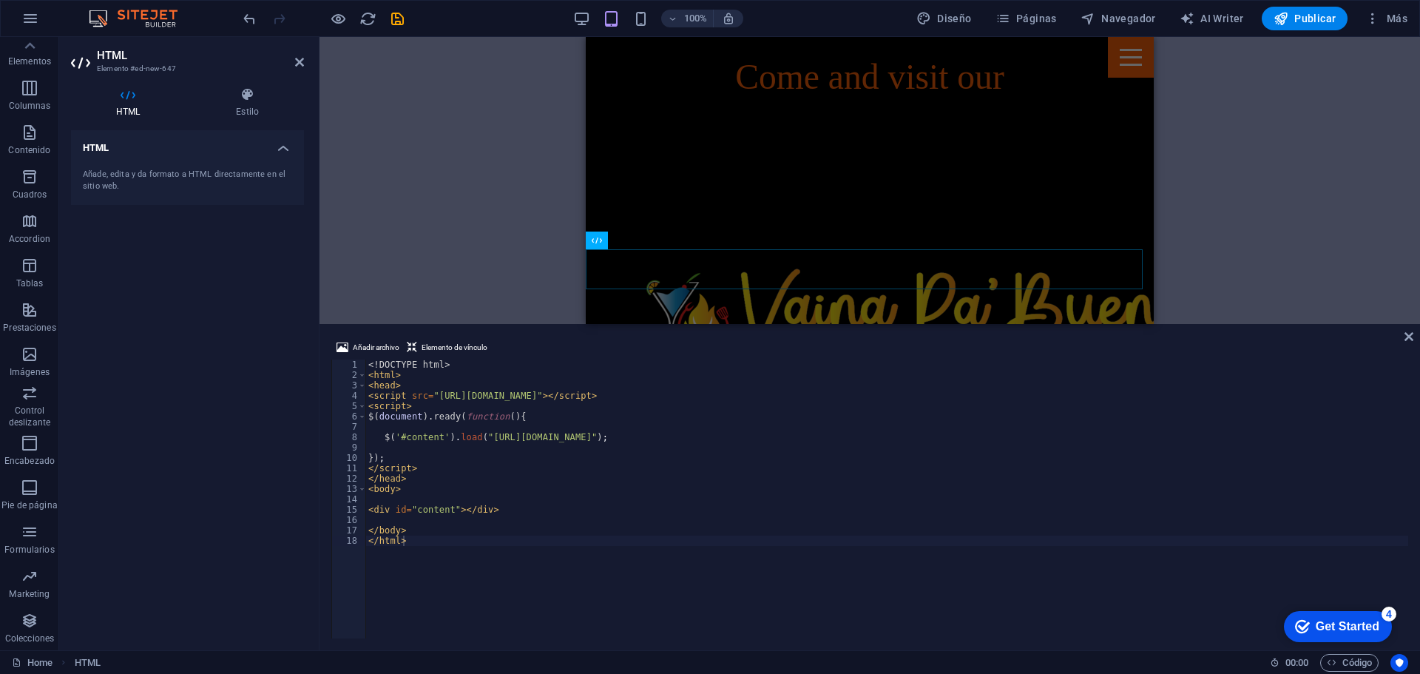
click at [1379, 633] on div "Get Started" at bounding box center [1348, 626] width 64 height 13
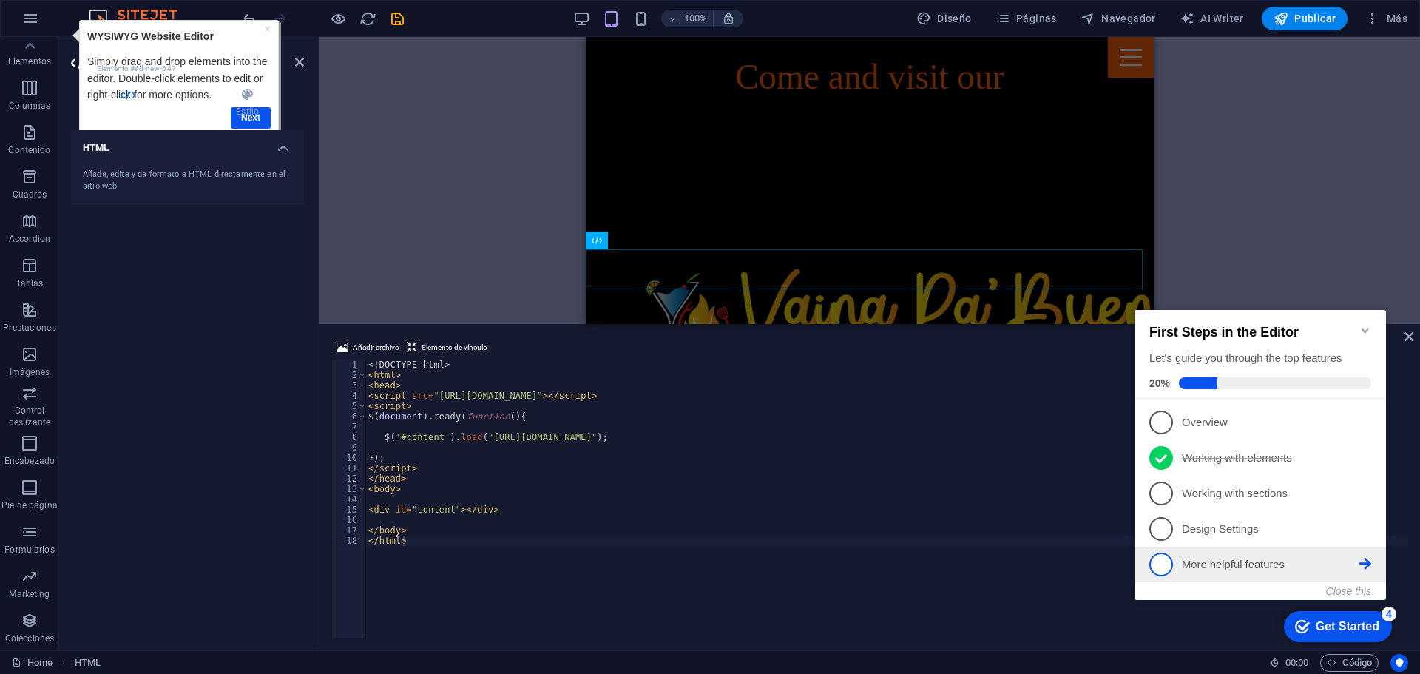
click at [1267, 559] on p "More helpful features - incomplete" at bounding box center [1271, 565] width 178 height 16
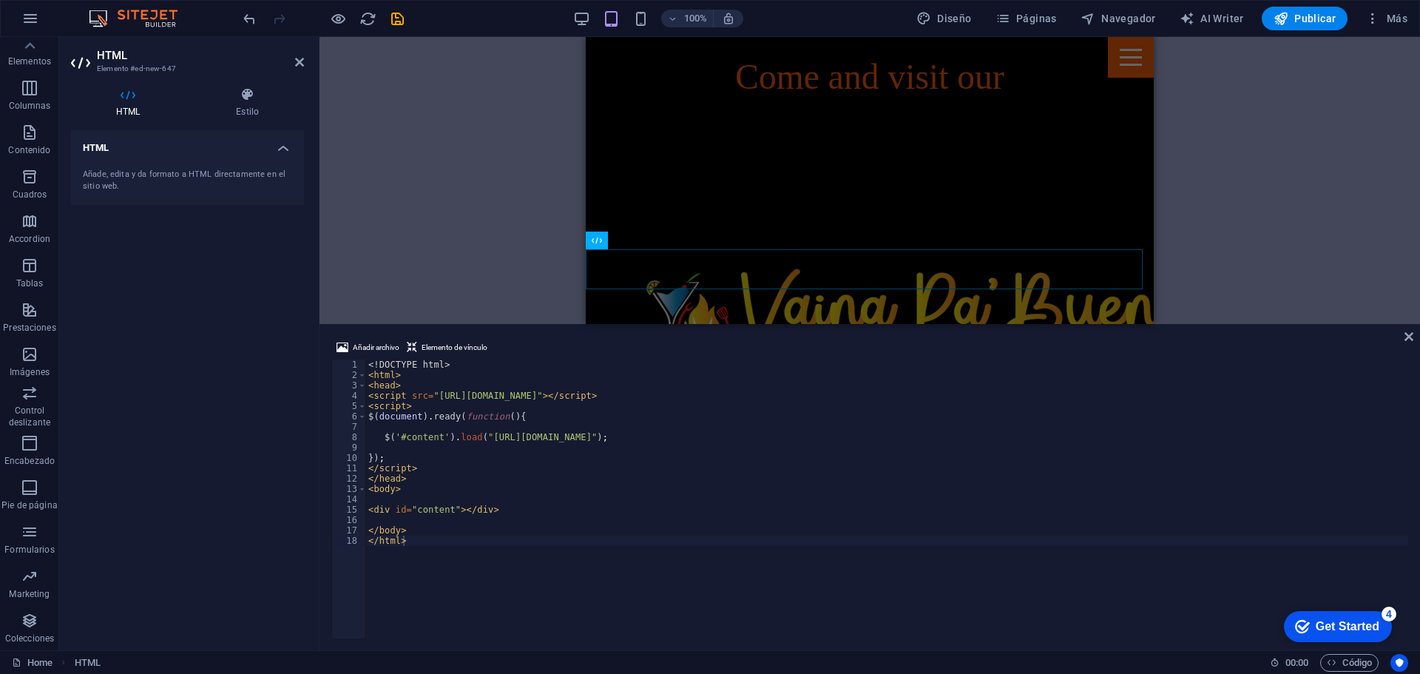
click at [1379, 633] on div "Get Started" at bounding box center [1348, 626] width 64 height 13
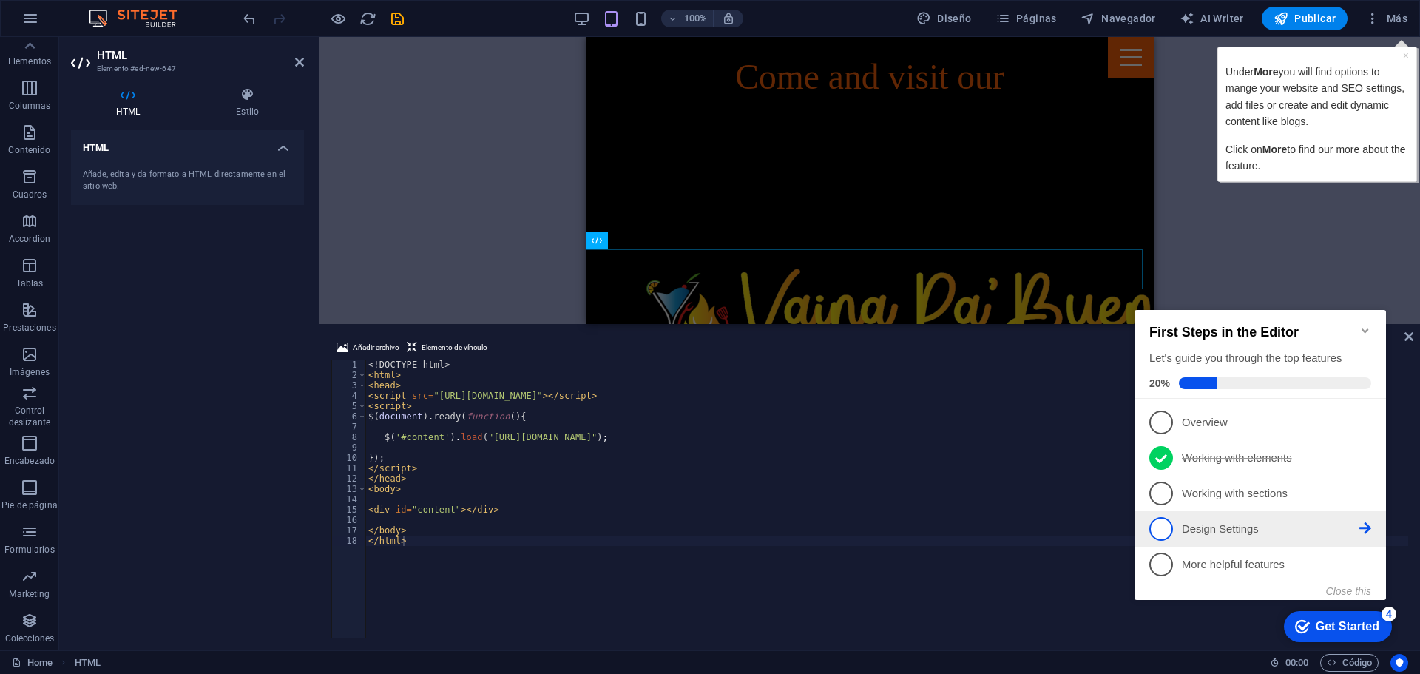
click at [1256, 525] on p "Design Settings - incomplete" at bounding box center [1271, 529] width 178 height 16
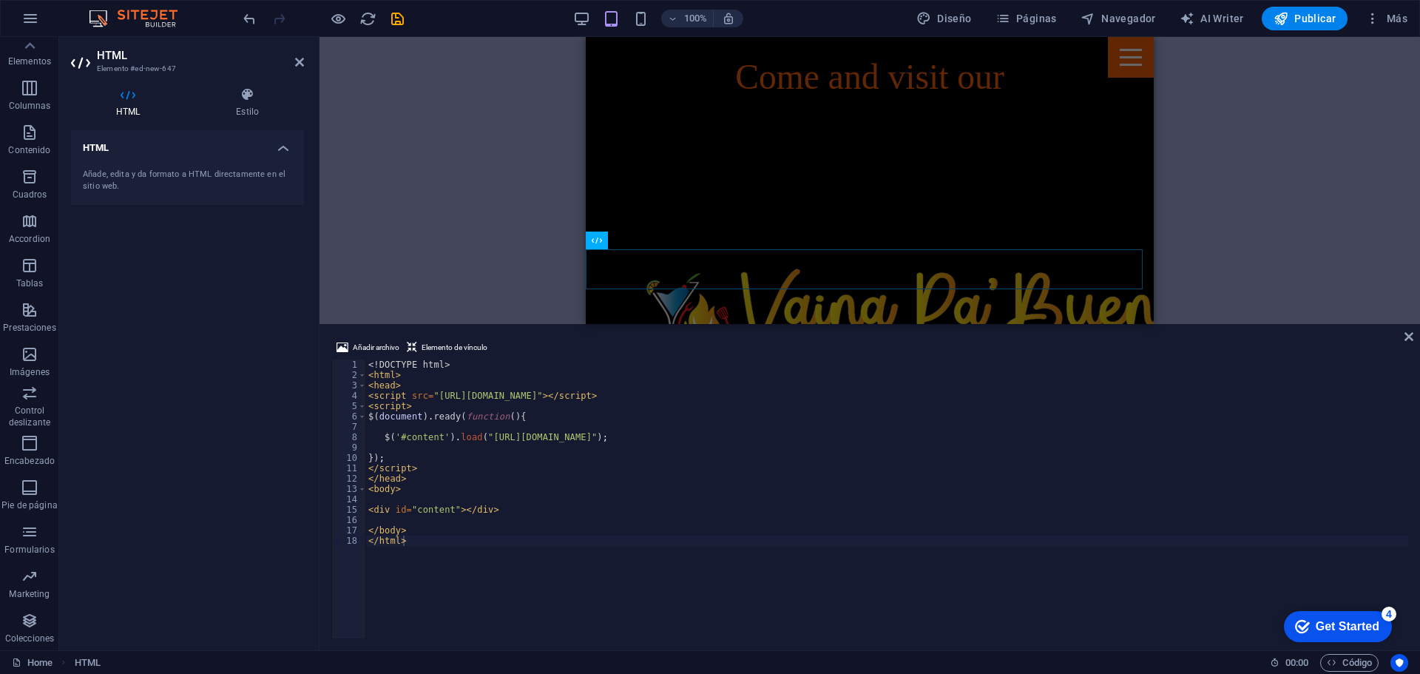
click at [1392, 642] on div "checkmark Get Started 4" at bounding box center [1338, 626] width 108 height 31
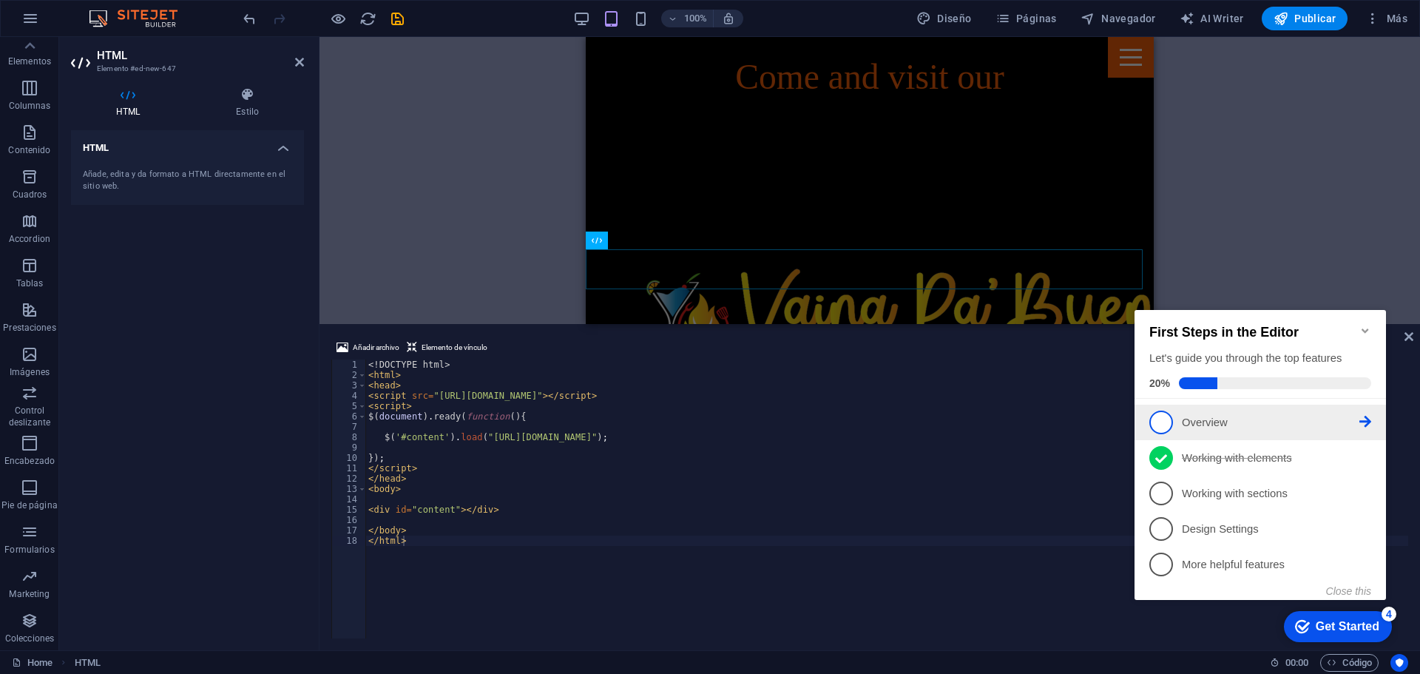
click at [1201, 415] on p "Overview - incomplete" at bounding box center [1271, 423] width 178 height 16
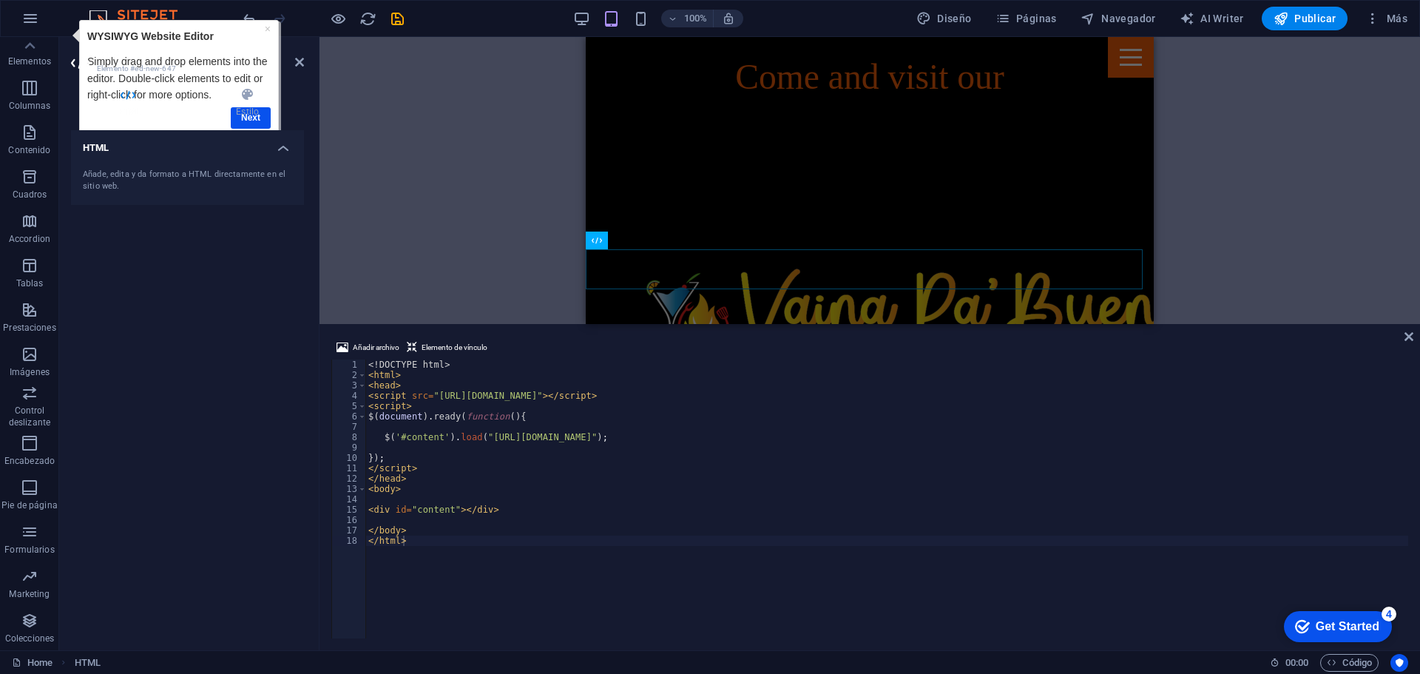
click at [1368, 627] on div "Get Started" at bounding box center [1348, 626] width 64 height 13
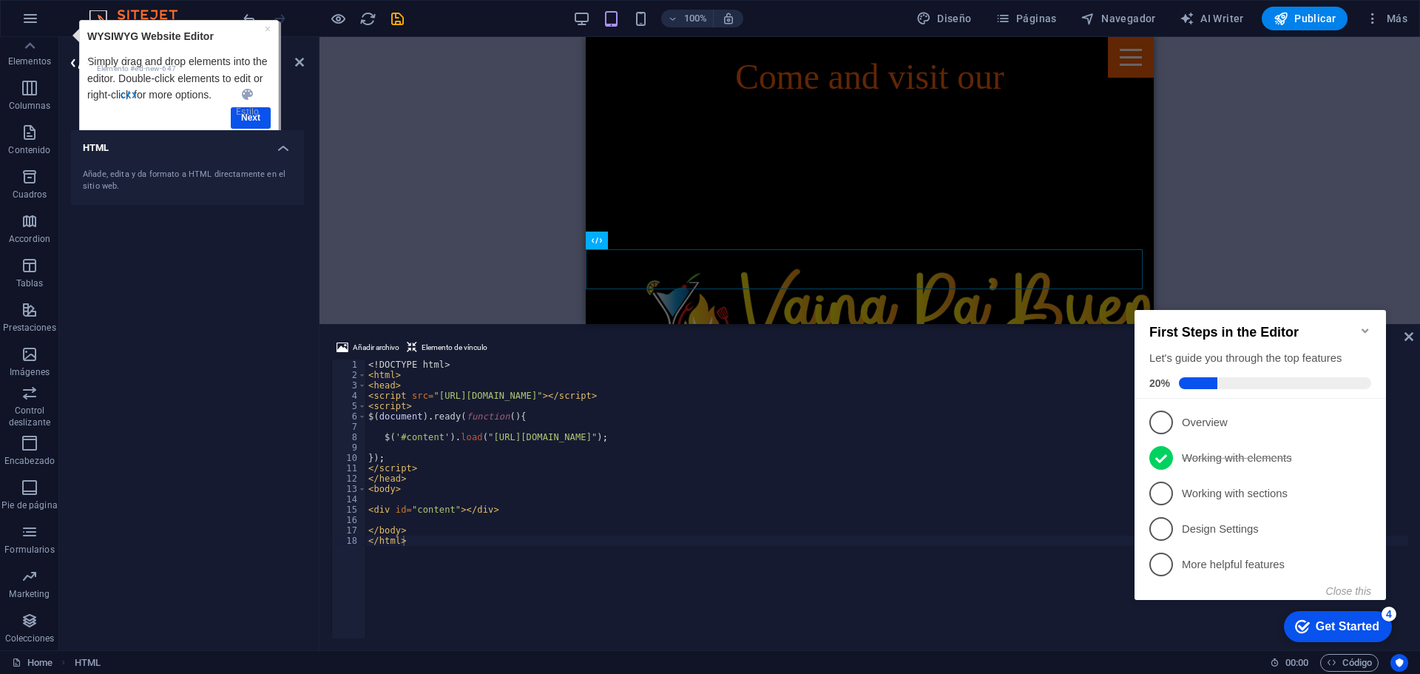
click at [1372, 318] on div "First Steps in the Editor Let's guide you through the top features 20%" at bounding box center [1260, 354] width 251 height 89
click at [1361, 326] on icon "Minimize checklist" at bounding box center [1365, 331] width 12 height 12
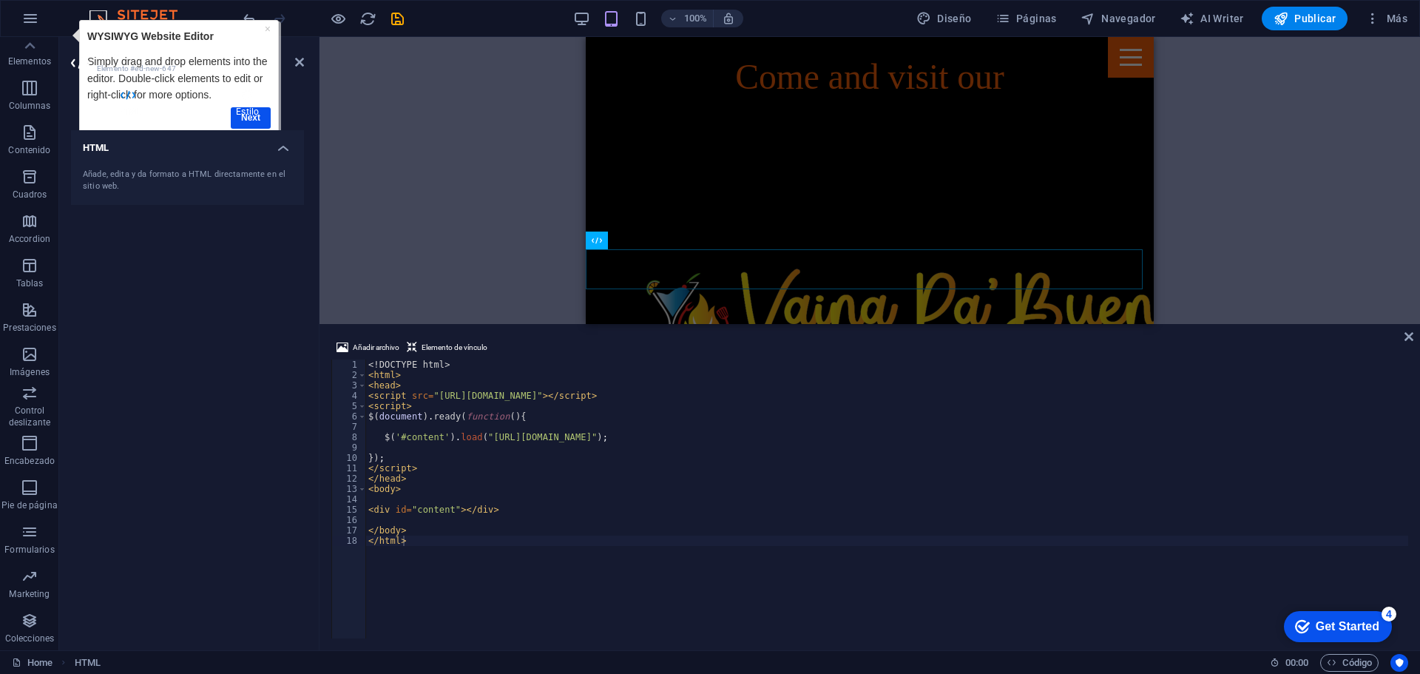
click at [251, 115] on h4 "Estilo" at bounding box center [247, 102] width 113 height 31
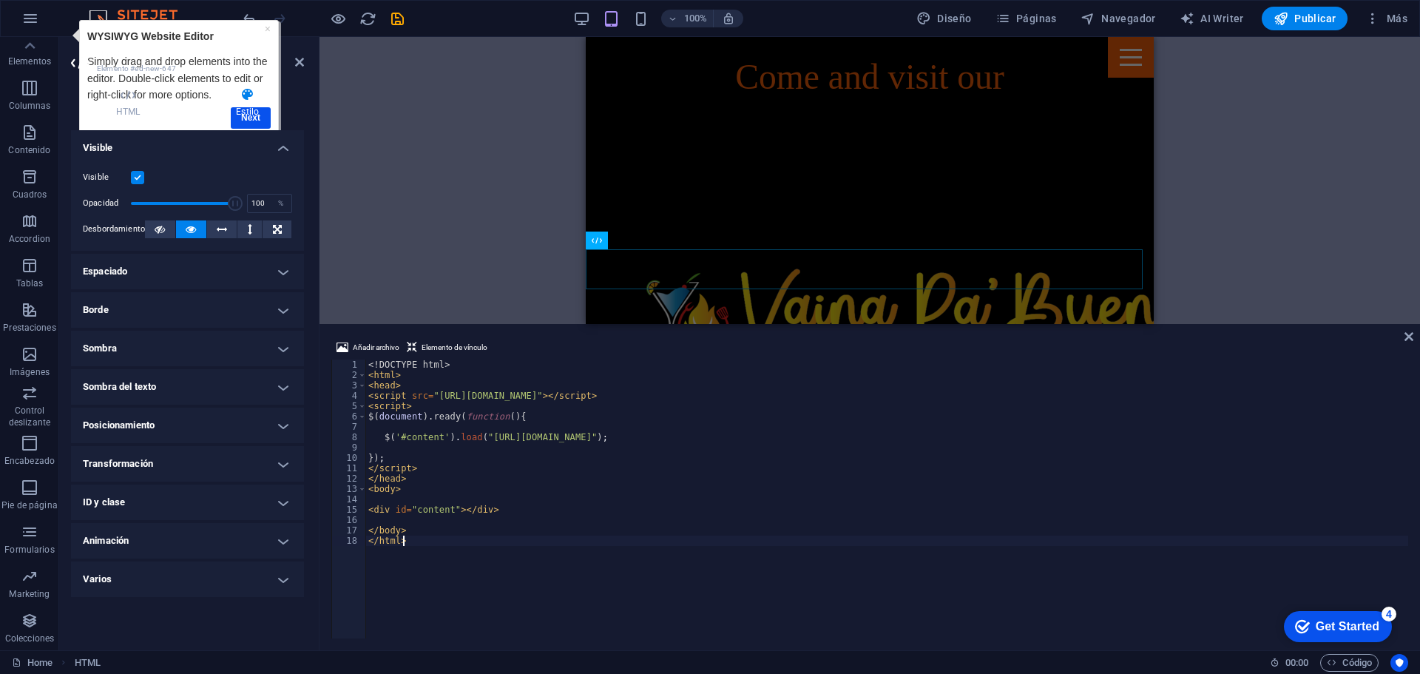
click at [975, 614] on div "<! DOCTYPE html > < html > < head > < script src = "[URL][DOMAIN_NAME]" > </ sc…" at bounding box center [886, 509] width 1043 height 300
click at [549, 421] on div "<! DOCTYPE html > < html > < head > < script src = "[URL][DOMAIN_NAME]" > </ sc…" at bounding box center [886, 509] width 1043 height 300
type textarea "$(document).ready(function(){"
click at [423, 345] on span "Elemento de vínculo" at bounding box center [455, 348] width 66 height 18
click at [1405, 344] on div "Añadir archivo Elemento de vínculo" at bounding box center [869, 349] width 1077 height 21
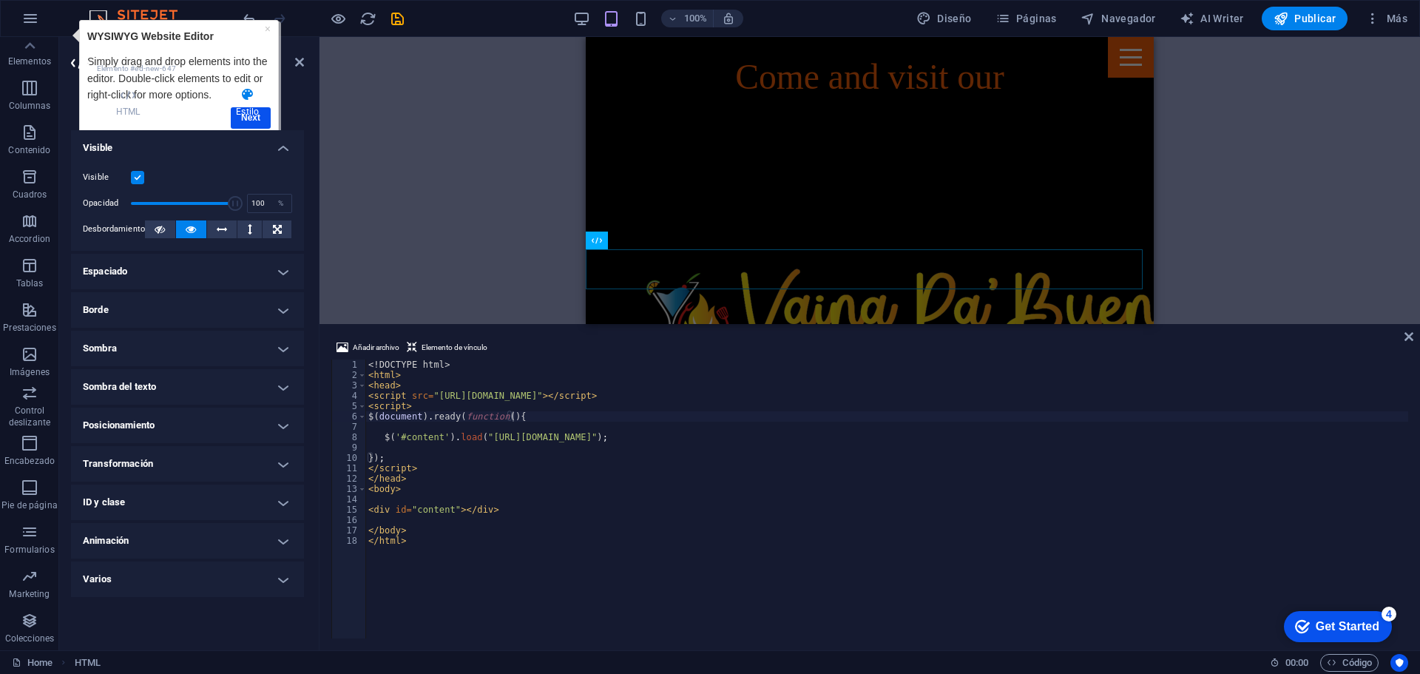
click at [507, 104] on div "Arrastra aquí para reemplazar el contenido existente. Si quieres crear un eleme…" at bounding box center [870, 180] width 1101 height 287
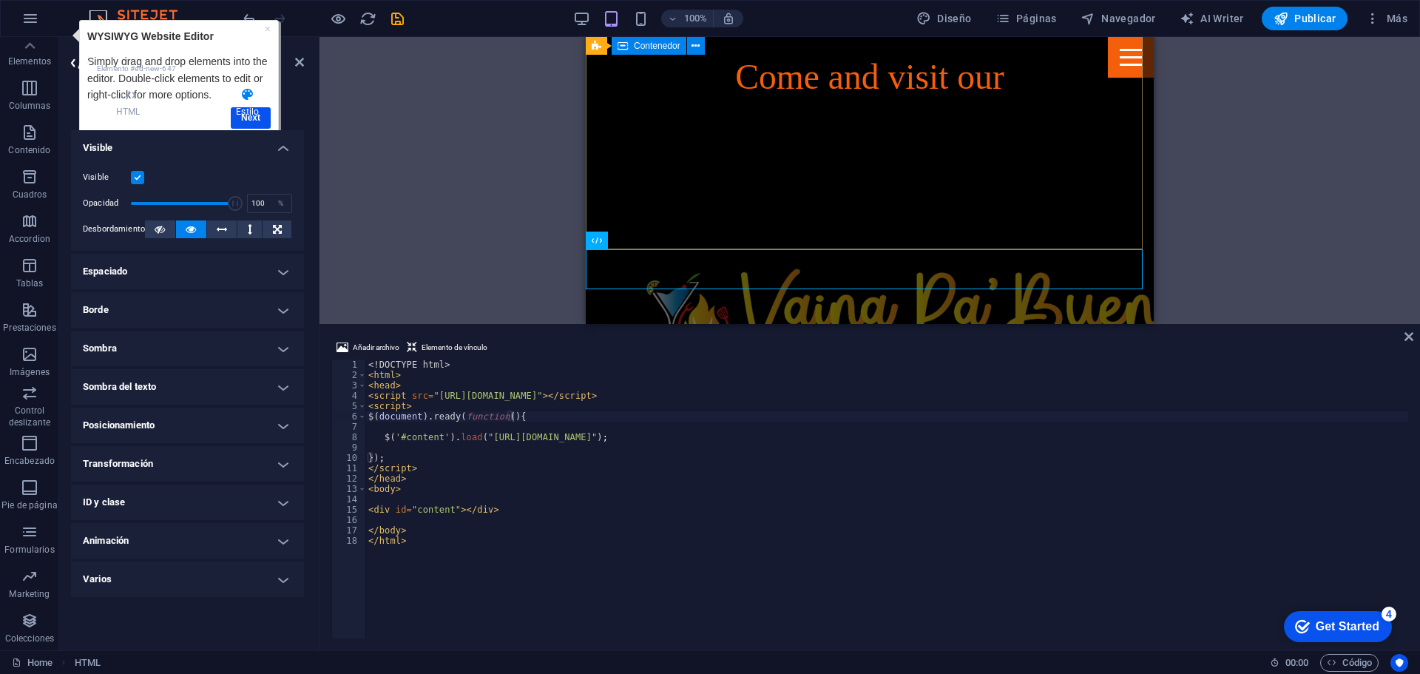
scroll to position [461, 0]
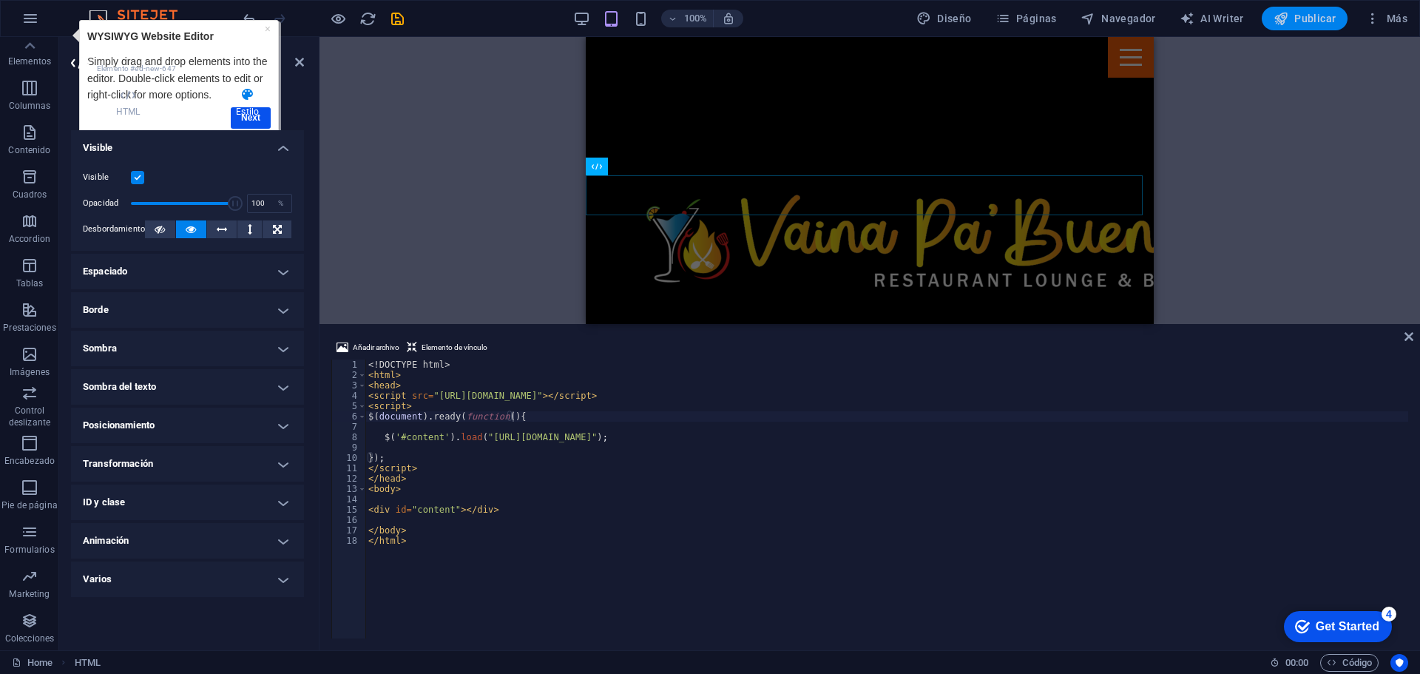
click at [1294, 25] on span "Publicar" at bounding box center [1305, 18] width 63 height 15
